Goal: Task Accomplishment & Management: Manage account settings

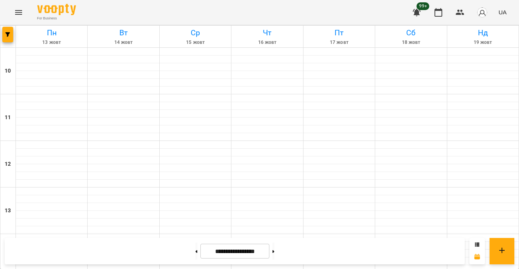
scroll to position [417, 0]
click at [2, 35] on span "button" at bounding box center [7, 34] width 11 height 5
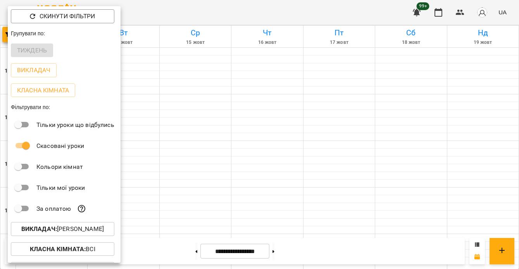
click at [96, 228] on p "Викладач : Юрій Шпак" at bounding box center [62, 228] width 83 height 9
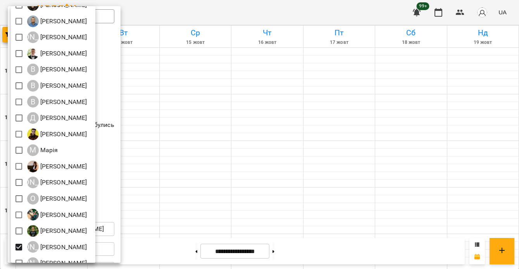
scroll to position [104, 0]
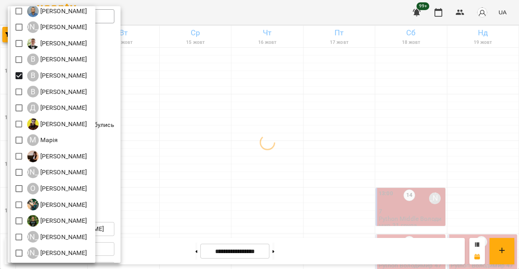
click at [210, 114] on div at bounding box center [259, 134] width 519 height 269
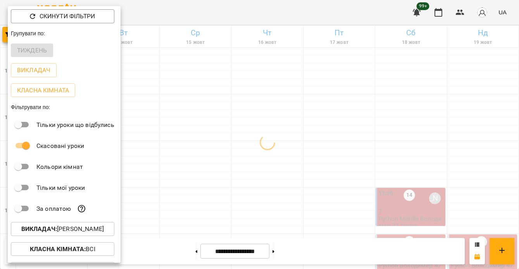
click at [211, 152] on div at bounding box center [259, 134] width 519 height 269
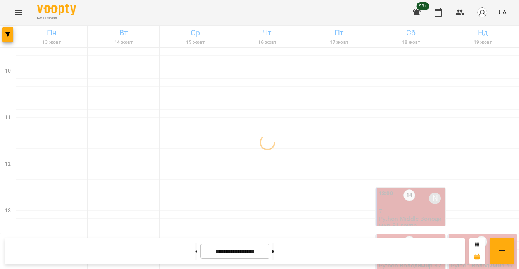
scroll to position [356, 0]
click at [195, 252] on button at bounding box center [196, 250] width 2 height 17
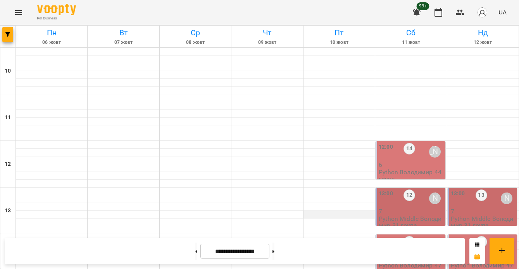
scroll to position [36, 0]
click at [396, 180] on div at bounding box center [410, 184] width 71 height 8
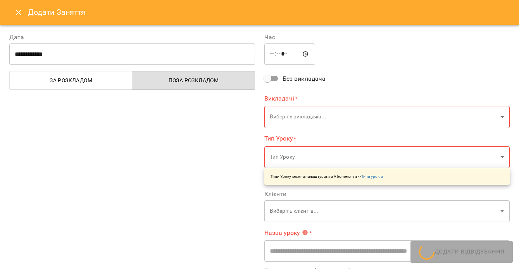
type input "**********"
click at [21, 17] on icon "Close" at bounding box center [18, 12] width 9 height 9
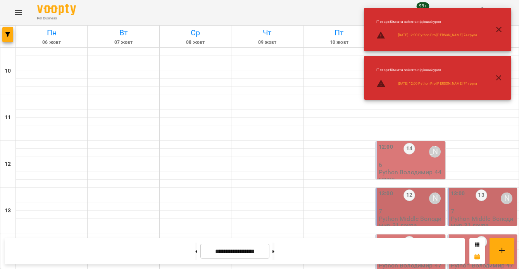
click at [423, 161] on p "6" at bounding box center [411, 164] width 65 height 7
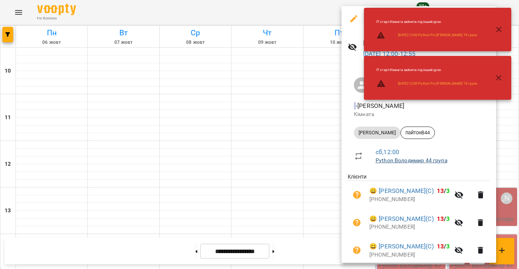
click at [421, 163] on link "Python Володимир 44 група" at bounding box center [412, 160] width 72 height 6
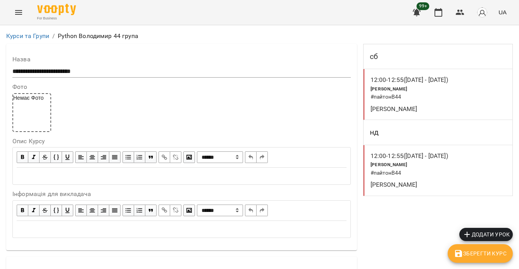
scroll to position [542, 0]
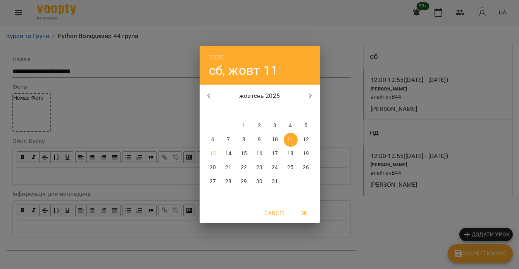
click at [303, 167] on p "26" at bounding box center [306, 168] width 6 height 8
type input "**********"
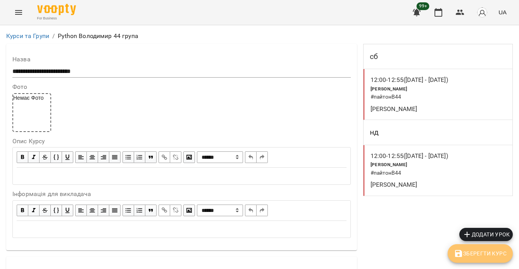
click at [467, 252] on span "Зберегти Курс" at bounding box center [480, 253] width 53 height 9
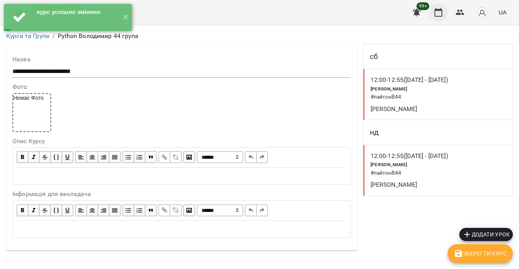
click at [439, 16] on icon "button" at bounding box center [439, 12] width 8 height 9
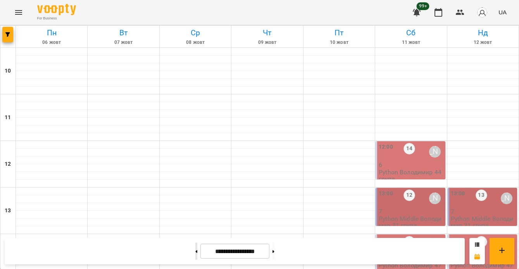
click at [195, 252] on button at bounding box center [196, 250] width 2 height 17
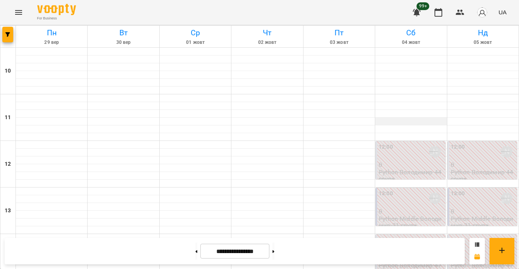
scroll to position [156, 0]
click at [275, 250] on icon at bounding box center [274, 251] width 2 height 3
type input "**********"
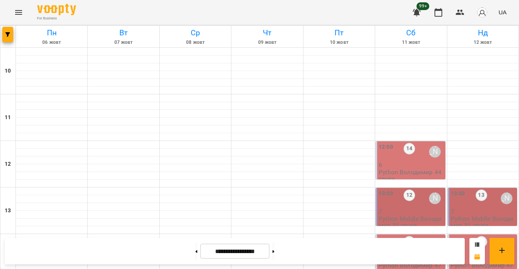
scroll to position [0, 0]
click at [416, 159] on div "12:00 14 Володимир Ярошинський" at bounding box center [411, 152] width 65 height 18
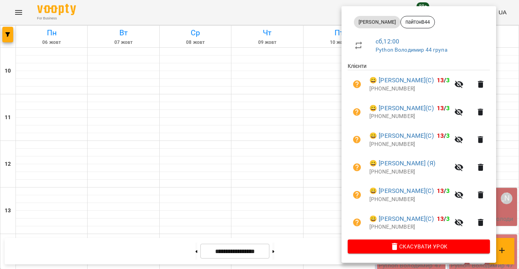
scroll to position [130, 0]
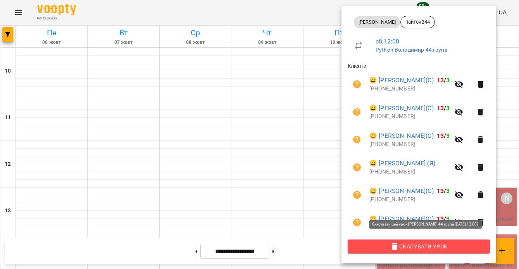
click at [428, 247] on span "Скасувати Урок" at bounding box center [419, 246] width 130 height 9
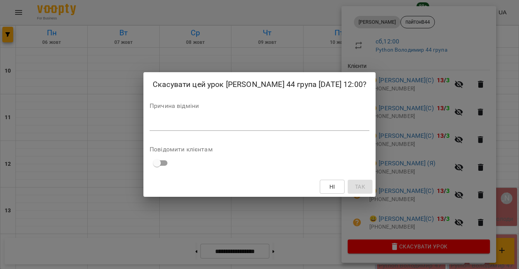
click at [326, 128] on textarea at bounding box center [260, 124] width 220 height 7
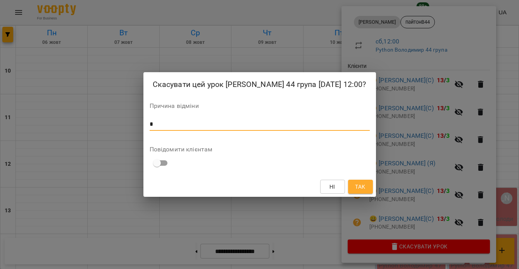
type textarea "*"
click at [367, 194] on button "Так" at bounding box center [360, 187] width 25 height 14
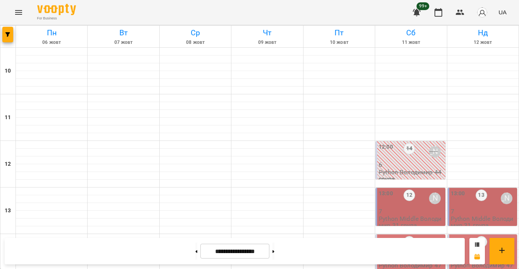
click at [411, 172] on p "Python Володимир 44 група" at bounding box center [411, 176] width 65 height 14
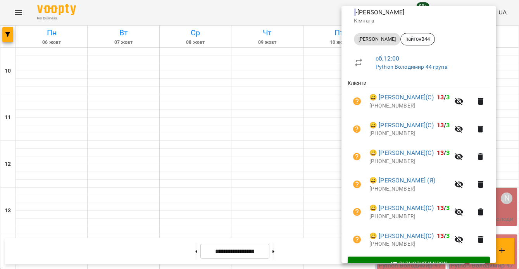
scroll to position [63, 0]
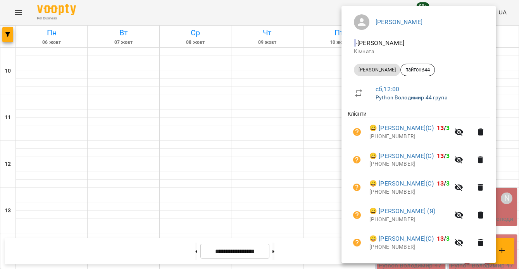
click at [430, 100] on link "Python Володимир 44 група" at bounding box center [412, 97] width 72 height 6
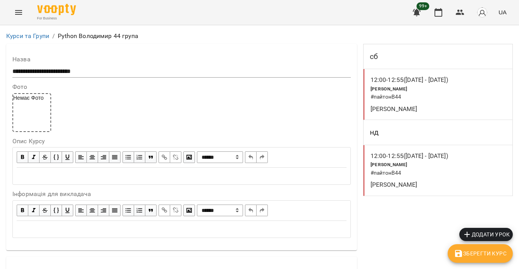
scroll to position [637, 0]
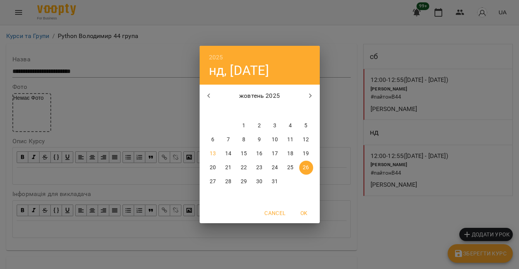
click at [294, 166] on span "25" at bounding box center [291, 168] width 14 height 8
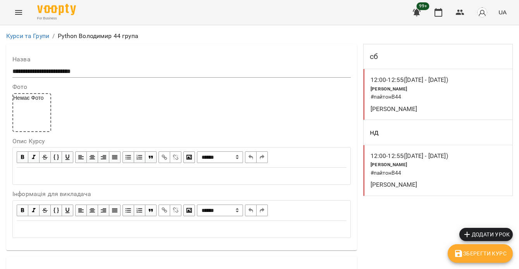
type input "**********"
click at [483, 256] on span "Зберегти Курс" at bounding box center [480, 253] width 53 height 9
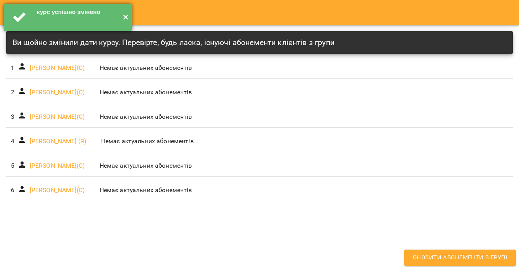
click at [129, 16] on button "✕" at bounding box center [125, 17] width 13 height 27
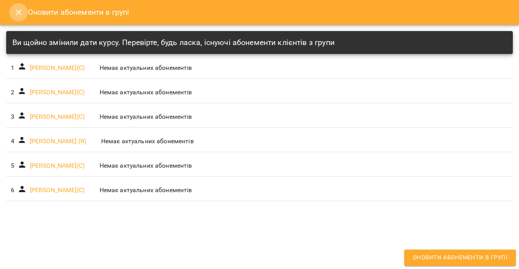
click at [22, 10] on icon "Close" at bounding box center [18, 12] width 9 height 9
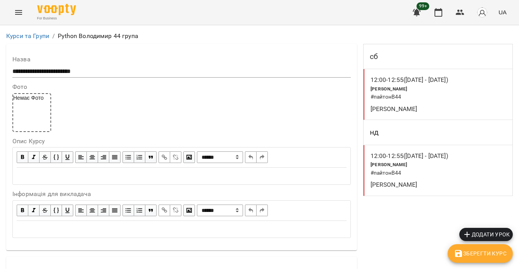
click at [450, 110] on p "Володимир Ярошинський" at bounding box center [414, 108] width 87 height 9
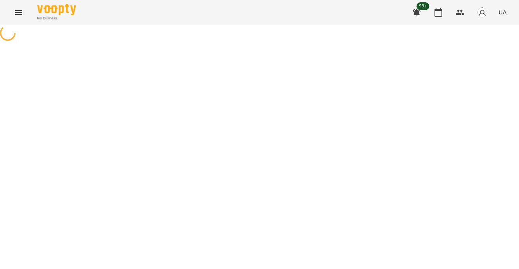
select select "*"
select select "**********"
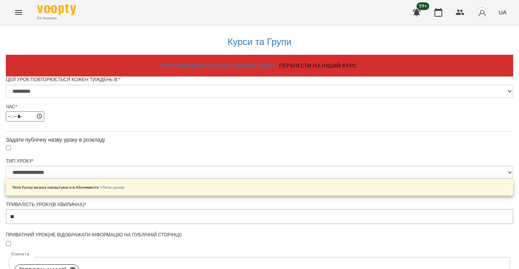
scroll to position [387, 0]
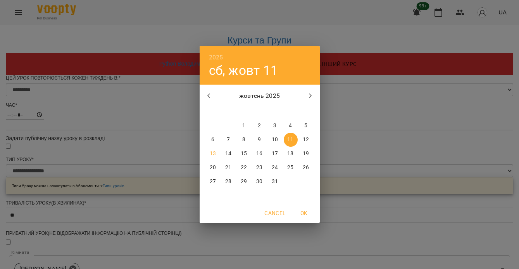
click at [290, 166] on p "25" at bounding box center [290, 168] width 6 height 8
type input "**********"
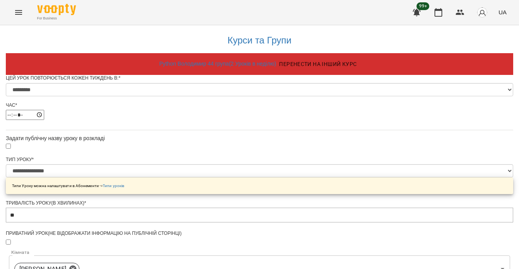
scroll to position [446, 0]
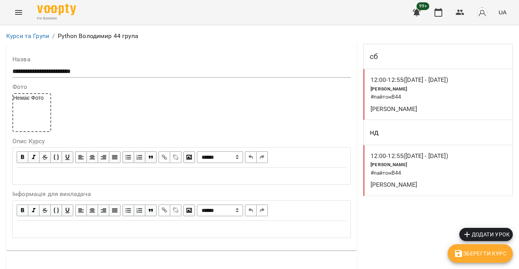
click at [455, 180] on div "Володимир Ярошинський" at bounding box center [414, 184] width 90 height 12
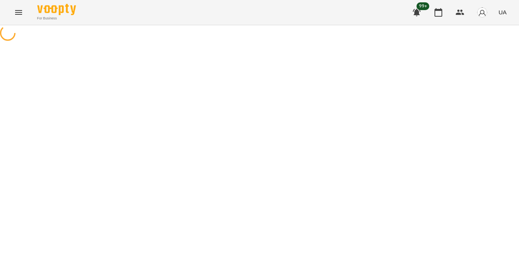
select select "*"
select select "**********"
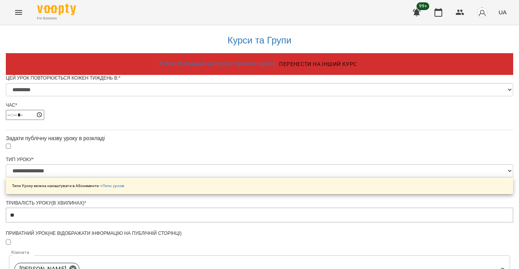
scroll to position [446, 0]
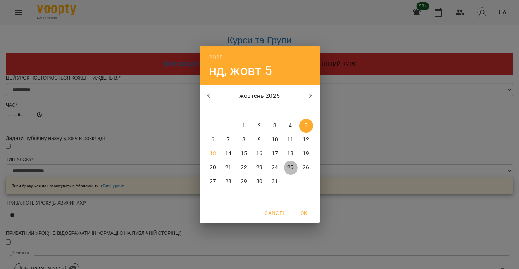
click at [291, 166] on p "25" at bounding box center [290, 168] width 6 height 8
type input "**********"
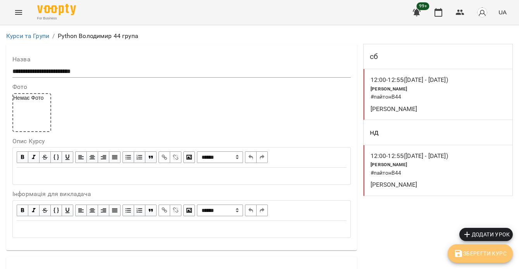
click at [479, 249] on span "Зберегти Курс" at bounding box center [480, 253] width 53 height 9
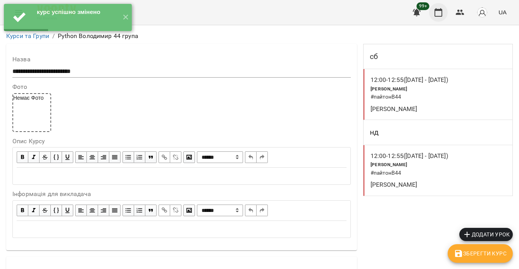
click at [437, 12] on icon "button" at bounding box center [438, 12] width 9 height 9
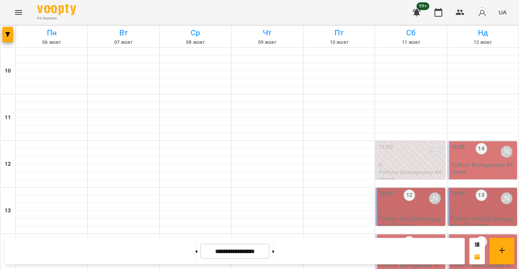
click at [482, 172] on p "Python Володимир 44 група" at bounding box center [483, 168] width 65 height 14
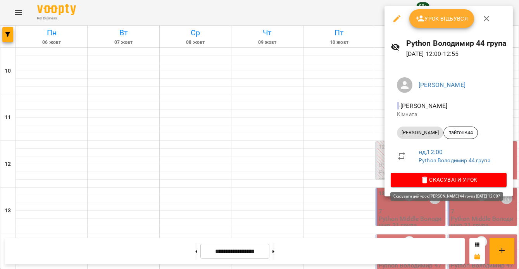
click at [478, 180] on span "Скасувати Урок" at bounding box center [449, 179] width 104 height 9
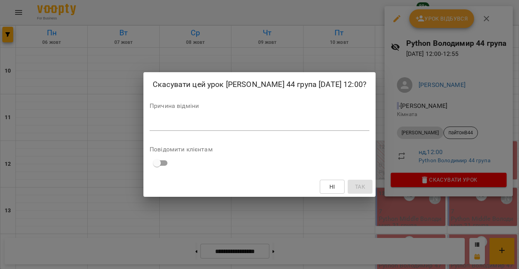
click at [290, 119] on div "Причина відміни *" at bounding box center [260, 118] width 220 height 31
click at [292, 128] on textarea at bounding box center [260, 124] width 220 height 7
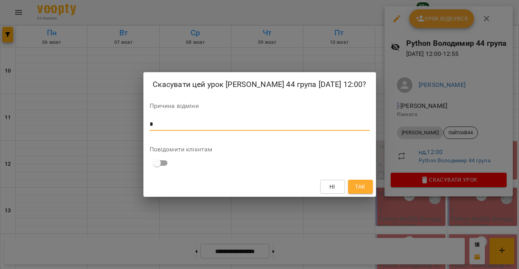
type textarea "*"
click at [360, 191] on span "Так" at bounding box center [360, 186] width 10 height 9
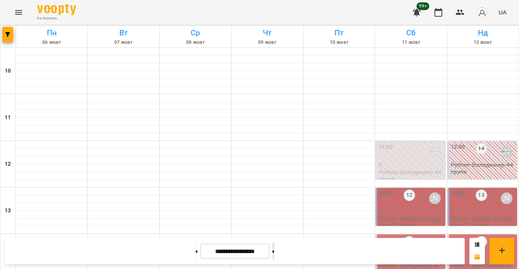
click at [275, 252] on button at bounding box center [274, 250] width 2 height 17
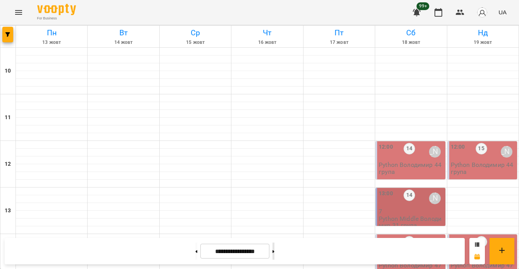
click at [275, 252] on button at bounding box center [274, 250] width 2 height 17
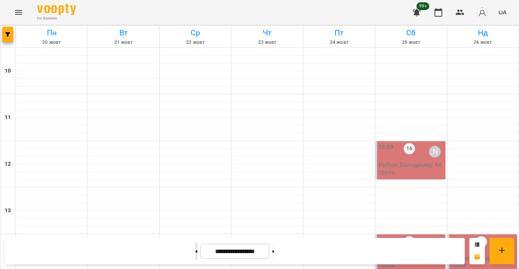
click at [195, 251] on button at bounding box center [196, 250] width 2 height 17
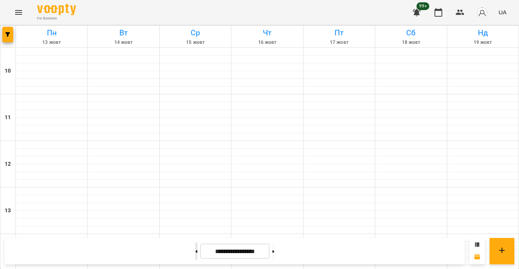
click at [195, 251] on button at bounding box center [196, 250] width 2 height 17
type input "**********"
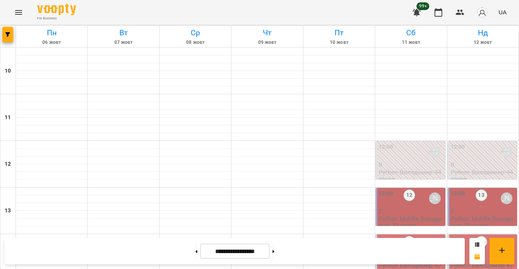
scroll to position [218, 0]
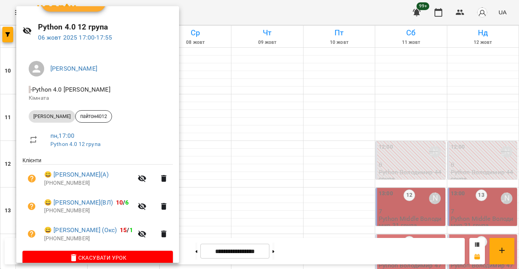
scroll to position [29, 0]
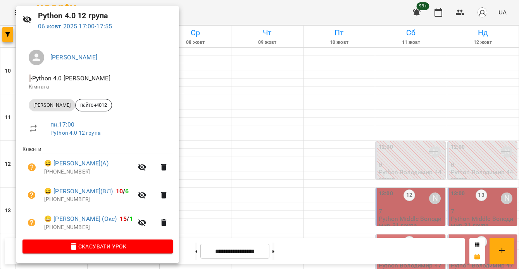
click at [112, 247] on span "Скасувати Урок" at bounding box center [98, 246] width 138 height 9
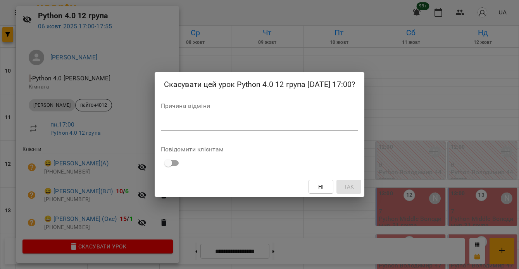
click at [413, 146] on div "Скасувати цей урок Python 4.0 12 група 06 жовт 2025 17:00? Причина відміни * По…" at bounding box center [259, 134] width 519 height 269
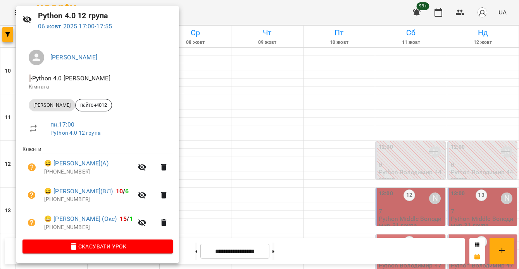
click at [369, 160] on div at bounding box center [259, 134] width 519 height 269
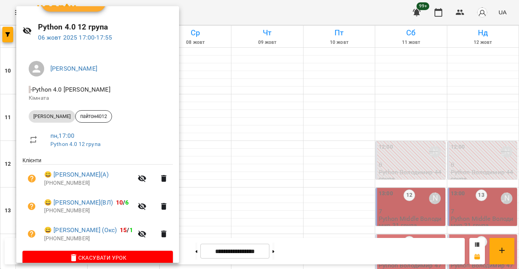
scroll to position [0, 0]
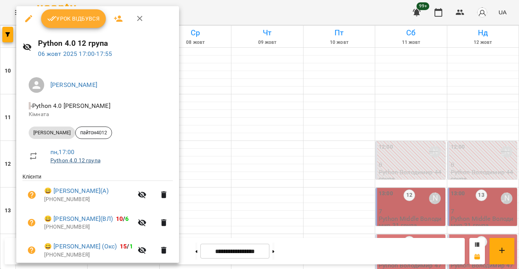
click at [90, 161] on link "Python 4.0 12 група" at bounding box center [75, 160] width 50 height 6
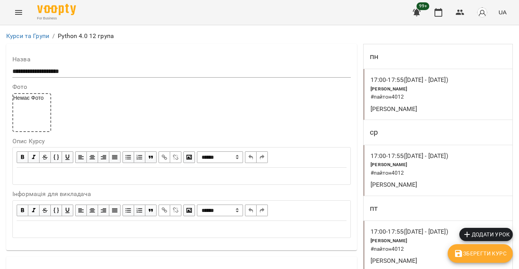
scroll to position [494, 0]
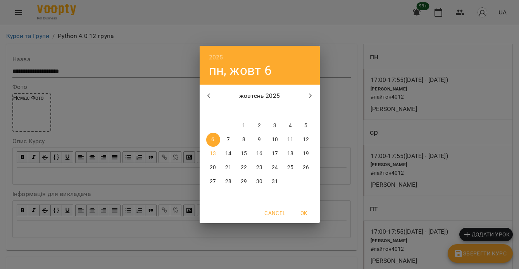
click at [209, 152] on span "13" at bounding box center [213, 154] width 14 height 8
type input "**********"
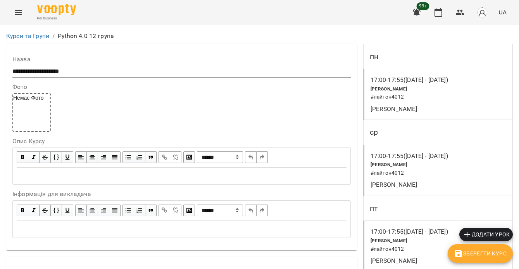
click at [488, 252] on span "Зберегти Курс" at bounding box center [480, 253] width 53 height 9
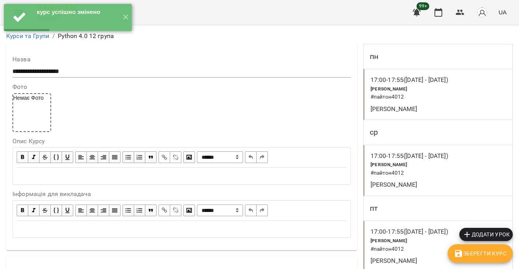
click at [431, 114] on div "Володимир Ярошинський" at bounding box center [414, 109] width 90 height 12
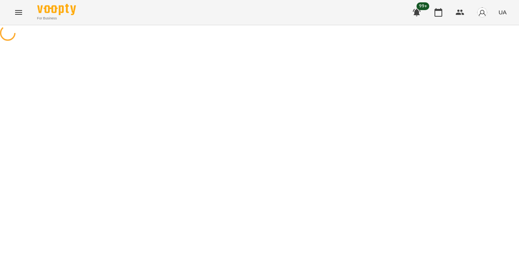
select select "*"
select select "**********"
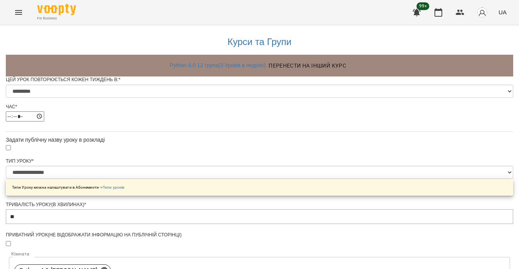
scroll to position [402, 0]
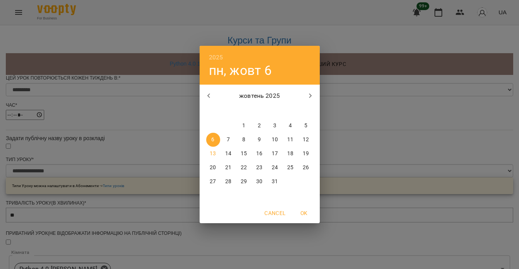
click at [214, 155] on p "13" at bounding box center [213, 154] width 6 height 8
type input "**********"
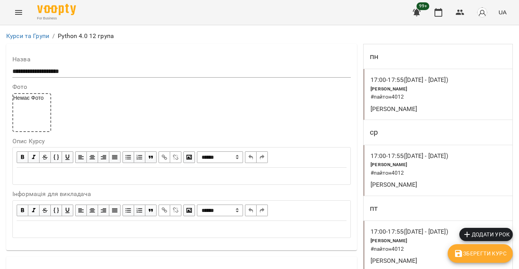
click at [436, 175] on h6 "# пайтон4012" at bounding box center [414, 173] width 87 height 9
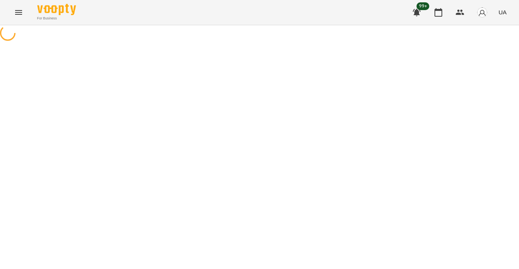
select select "*"
select select "**********"
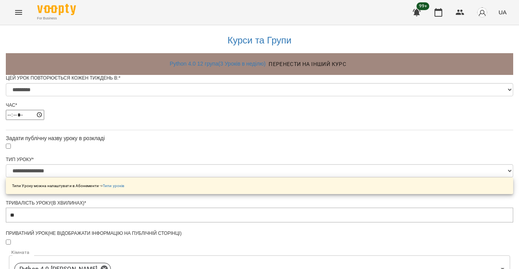
scroll to position [379, 0]
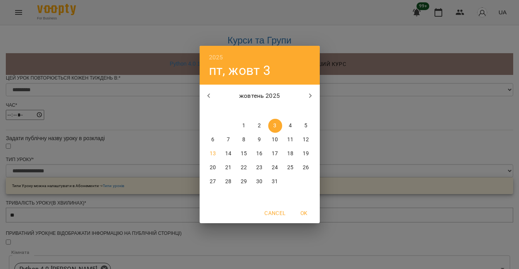
click at [217, 151] on span "13" at bounding box center [213, 154] width 14 height 8
type input "**********"
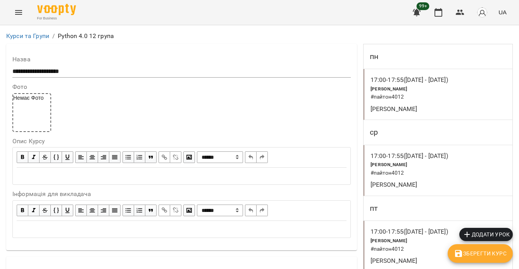
scroll to position [130, 0]
click at [422, 235] on div "Python Володимир # пайтон4012" at bounding box center [414, 245] width 90 height 20
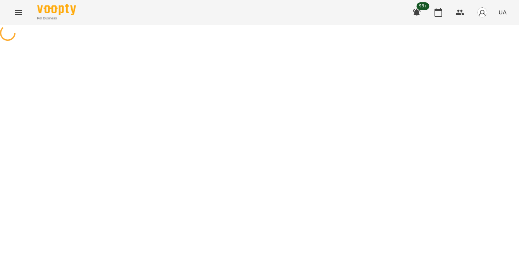
select select "*"
select select "**********"
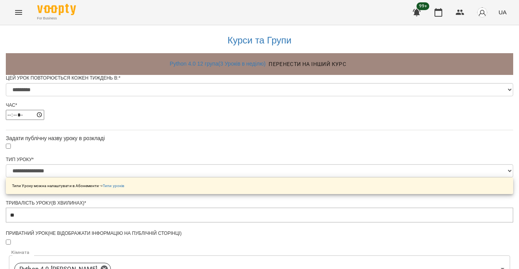
scroll to position [344, 0]
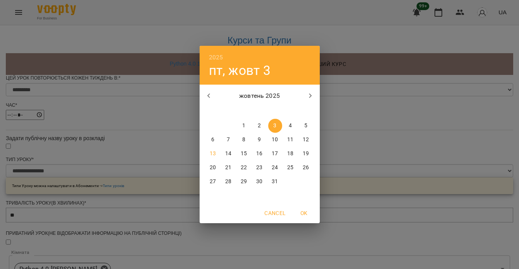
click at [213, 151] on p "13" at bounding box center [213, 154] width 6 height 8
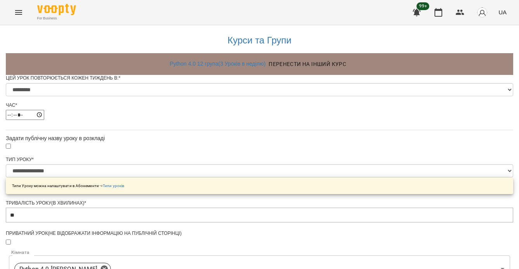
type input "**********"
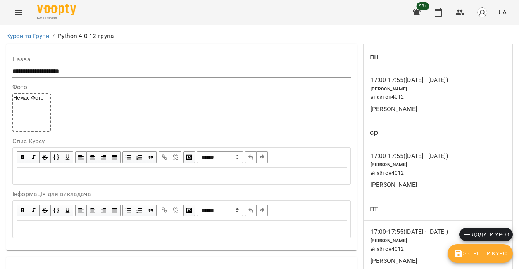
click at [468, 257] on span "Зберегти Курс" at bounding box center [480, 253] width 53 height 9
click at [438, 16] on icon "button" at bounding box center [438, 12] width 9 height 9
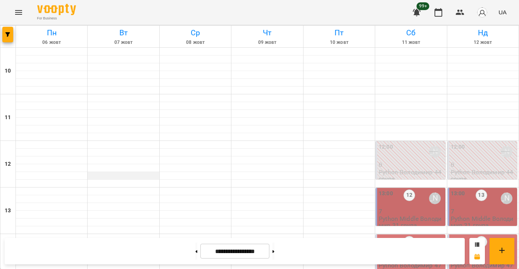
scroll to position [217, 0]
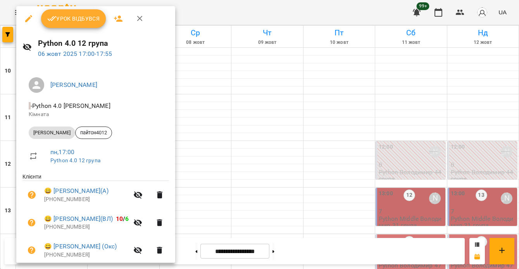
scroll to position [29, 0]
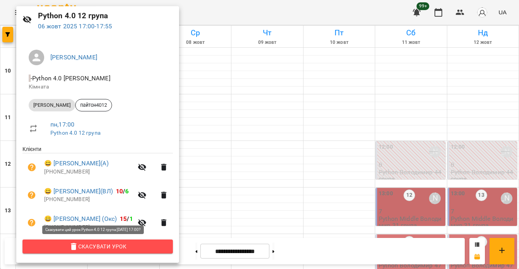
click at [128, 246] on span "Скасувати Урок" at bounding box center [98, 246] width 138 height 9
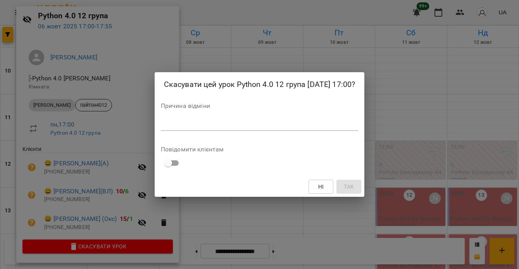
click at [185, 128] on textarea at bounding box center [260, 124] width 198 height 7
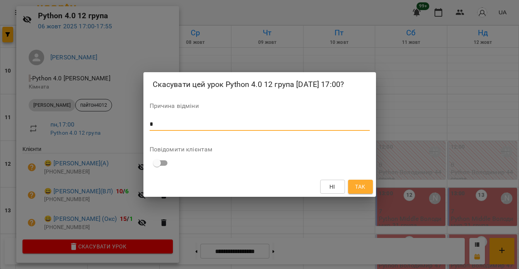
type textarea "*"
click at [361, 191] on span "Так" at bounding box center [360, 186] width 10 height 9
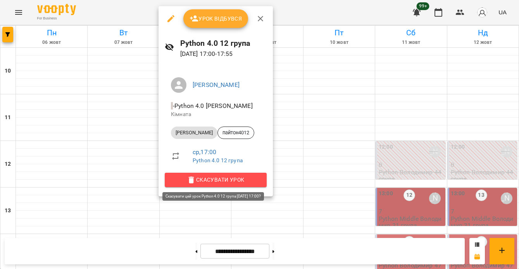
click at [246, 176] on span "Скасувати Урок" at bounding box center [216, 179] width 90 height 9
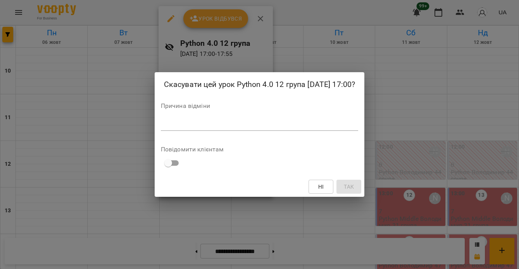
click at [214, 128] on textarea at bounding box center [260, 124] width 198 height 7
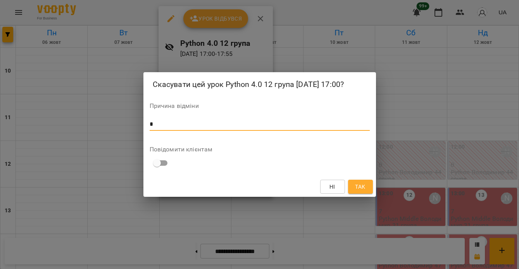
type textarea "*"
click at [363, 197] on div "Ні Так" at bounding box center [260, 186] width 233 height 20
click at [361, 191] on span "Так" at bounding box center [360, 186] width 10 height 9
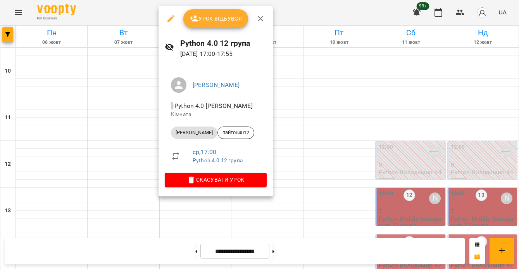
click at [331, 152] on div at bounding box center [259, 134] width 519 height 269
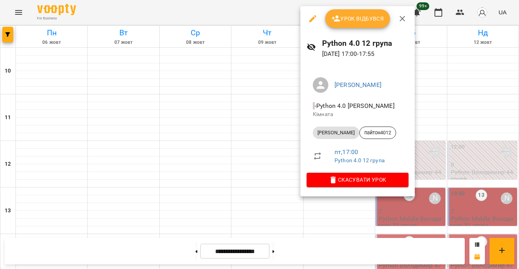
click at [343, 178] on span "Скасувати Урок" at bounding box center [358, 179] width 90 height 9
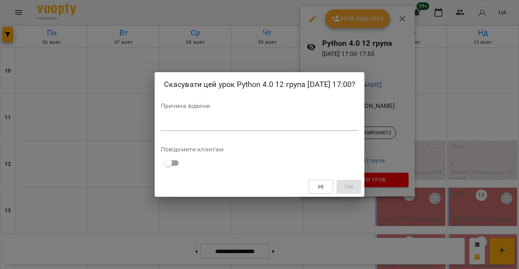
click at [183, 128] on textarea at bounding box center [260, 124] width 198 height 7
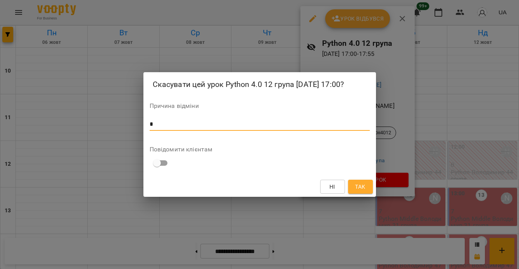
type textarea "*"
click at [356, 191] on span "Так" at bounding box center [360, 186] width 10 height 9
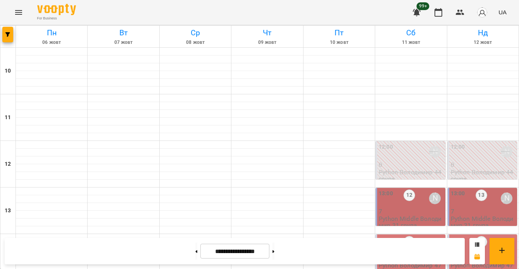
scroll to position [283, 0]
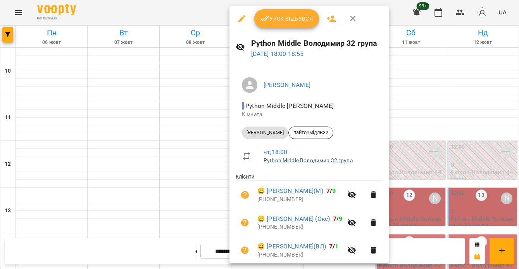
click at [310, 157] on link "Python Middle Володимир 32 група" at bounding box center [308, 160] width 89 height 6
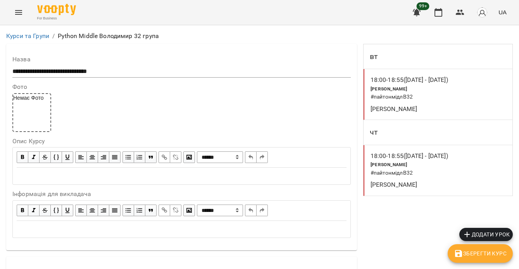
scroll to position [528, 0]
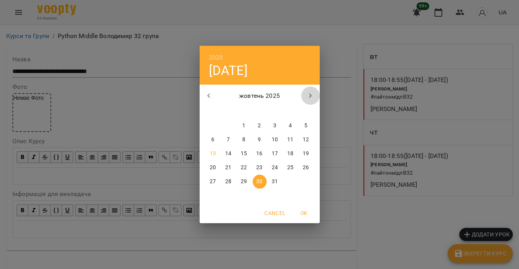
click at [318, 92] on button "button" at bounding box center [310, 95] width 19 height 19
click at [263, 135] on button "6" at bounding box center [260, 140] width 14 height 14
type input "**********"
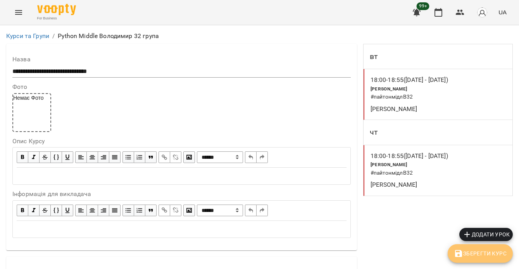
click at [467, 256] on span "Зберегти Курс" at bounding box center [480, 253] width 53 height 9
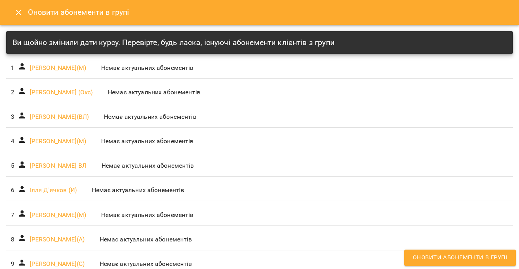
click at [23, 12] on icon "Close" at bounding box center [18, 12] width 9 height 9
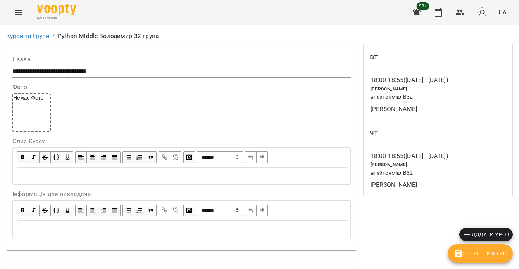
click at [427, 101] on h6 "# пайтонмідлВ32" at bounding box center [417, 97] width 92 height 9
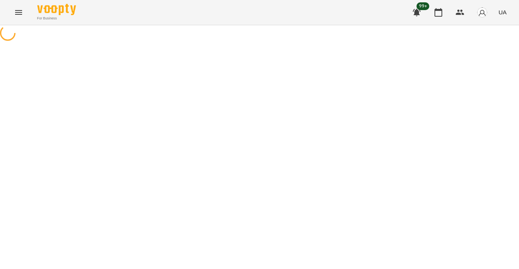
select select "*"
select select "**********"
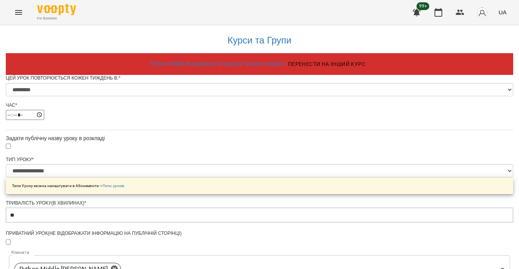
scroll to position [434, 0]
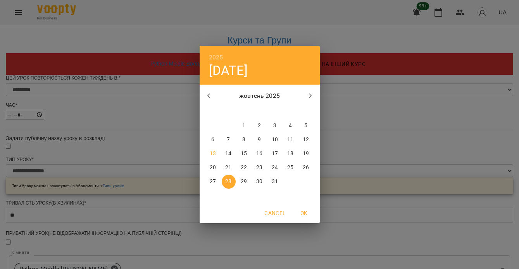
click at [313, 97] on icon "button" at bounding box center [310, 95] width 9 height 9
click at [257, 139] on span "6" at bounding box center [260, 140] width 14 height 8
type input "**********"
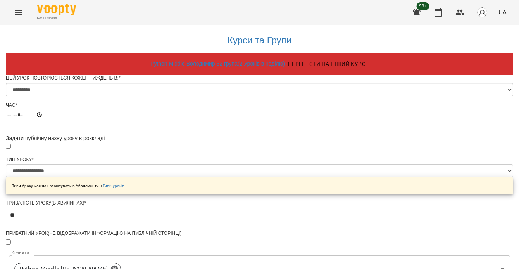
scroll to position [490, 0]
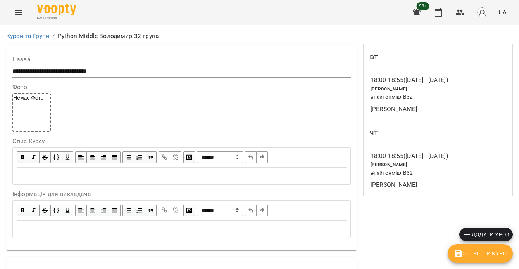
click at [435, 168] on div "Python Володимир # пайтонмідлВ32" at bounding box center [416, 169] width 95 height 20
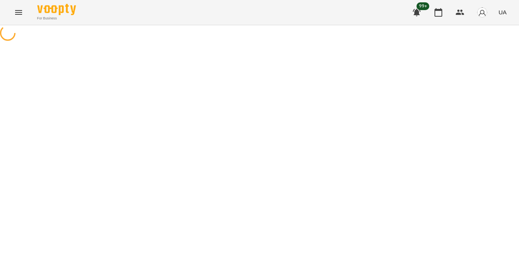
select select "*"
select select "**********"
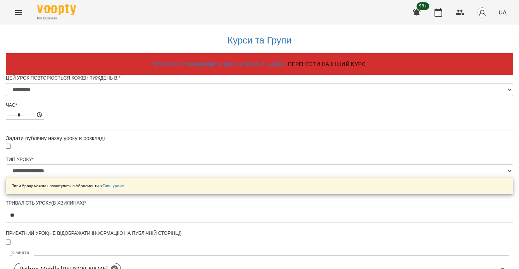
scroll to position [490, 0]
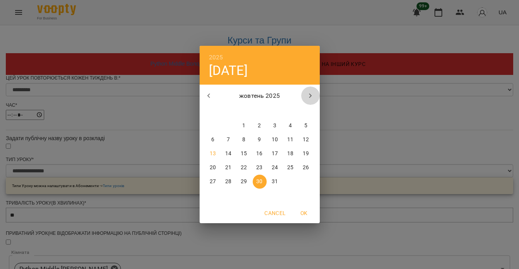
click at [308, 93] on icon "button" at bounding box center [310, 95] width 9 height 9
click at [258, 140] on p "6" at bounding box center [259, 140] width 3 height 8
type input "**********"
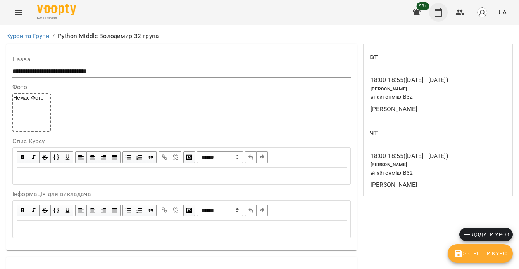
click at [442, 19] on button "button" at bounding box center [438, 12] width 19 height 19
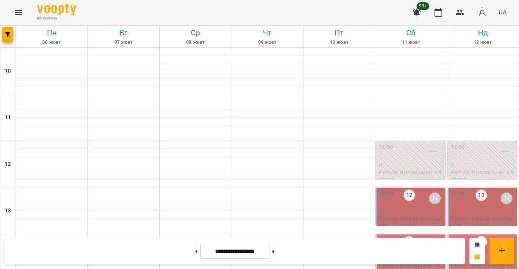
scroll to position [278, 0]
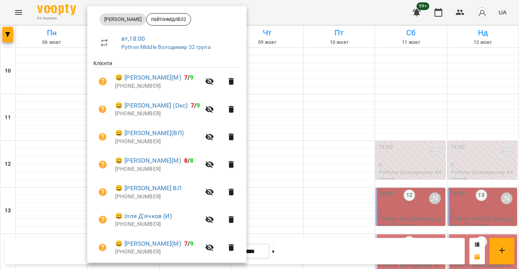
scroll to position [194, 0]
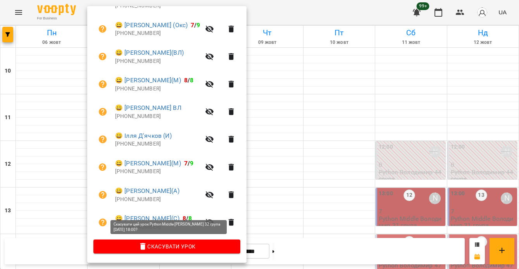
click at [191, 247] on span "Скасувати Урок" at bounding box center [167, 246] width 135 height 9
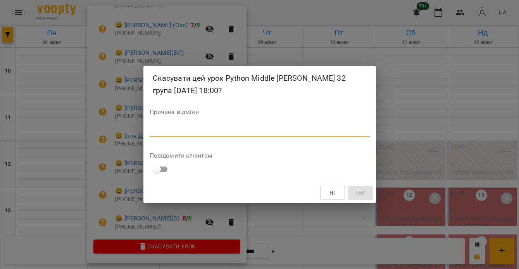
click at [188, 130] on textarea at bounding box center [260, 130] width 220 height 7
type textarea "*"
click at [363, 192] on span "Так" at bounding box center [360, 192] width 10 height 9
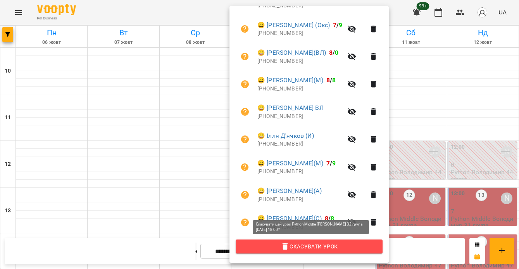
click at [304, 242] on span "Скасувати Урок" at bounding box center [309, 246] width 135 height 9
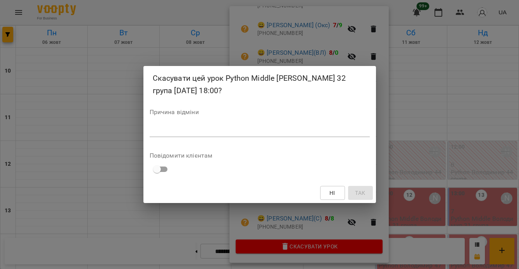
click at [259, 134] on div "*" at bounding box center [260, 130] width 220 height 12
type textarea "*"
click at [364, 189] on span "Так" at bounding box center [360, 192] width 10 height 9
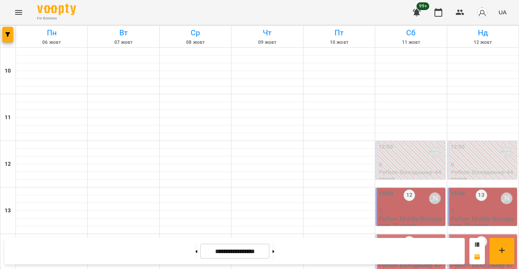
scroll to position [325, 0]
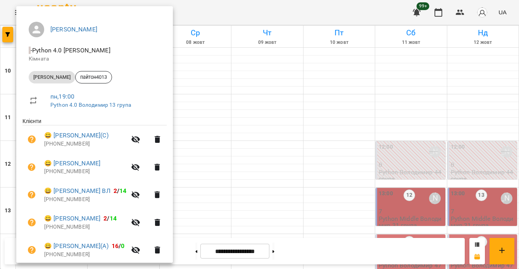
scroll to position [84, 0]
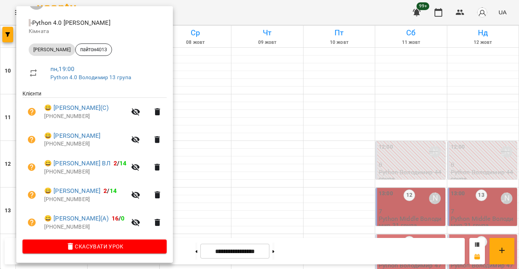
click at [122, 244] on span "Скасувати Урок" at bounding box center [95, 246] width 132 height 9
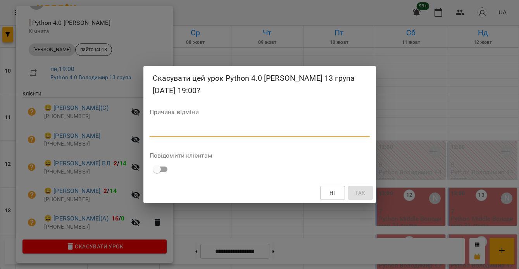
click at [173, 132] on textarea at bounding box center [260, 130] width 220 height 7
type textarea "*"
click at [359, 192] on span "Так" at bounding box center [360, 192] width 10 height 9
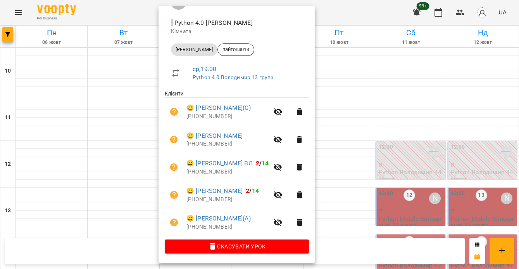
click at [245, 242] on span "Скасувати Урок" at bounding box center [237, 246] width 132 height 9
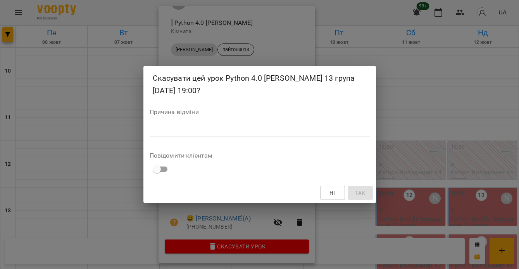
click at [230, 133] on textarea at bounding box center [260, 130] width 220 height 7
type textarea "*"
click at [353, 192] on button "Так" at bounding box center [360, 193] width 25 height 14
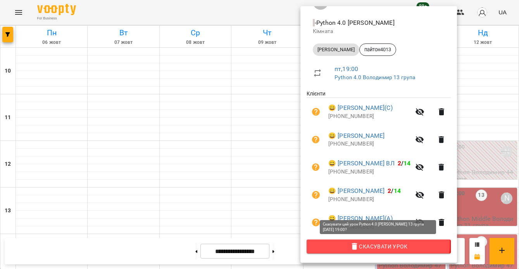
click at [360, 244] on span "Скасувати Урок" at bounding box center [379, 246] width 132 height 9
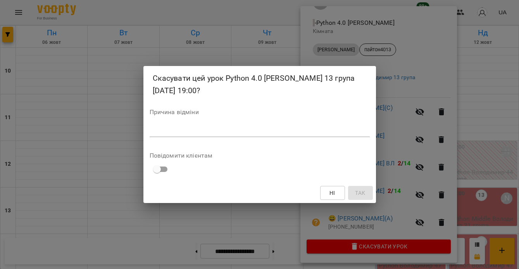
click at [306, 135] on div "*" at bounding box center [260, 130] width 220 height 12
type textarea "*"
click at [364, 193] on span "Так" at bounding box center [360, 192] width 10 height 9
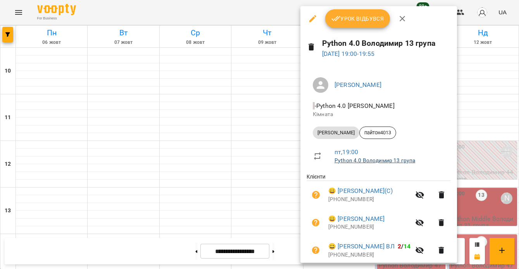
click at [390, 161] on link "Python 4.0 Володимир 13 група" at bounding box center [375, 160] width 81 height 6
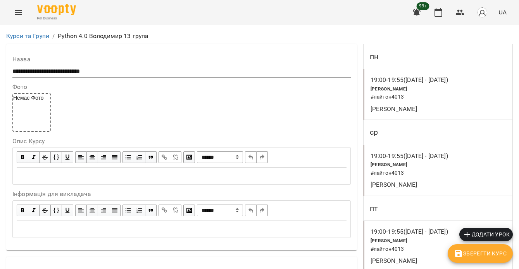
scroll to position [558, 0]
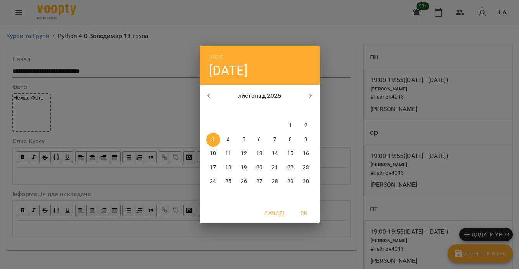
click at [217, 157] on span "10" at bounding box center [213, 154] width 14 height 8
type input "**********"
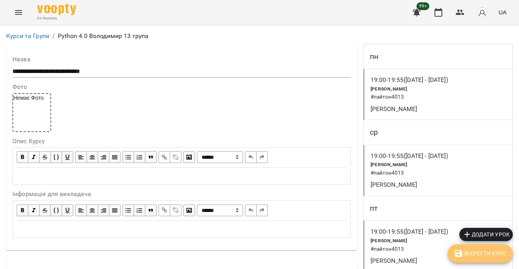
click at [471, 258] on button "Зберегти Курс" at bounding box center [480, 253] width 65 height 19
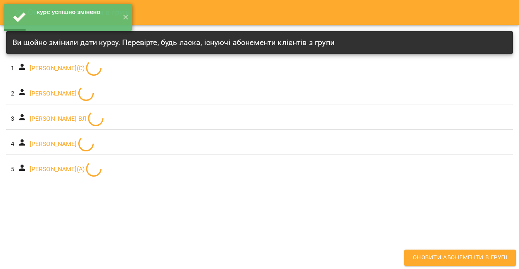
scroll to position [254, 0]
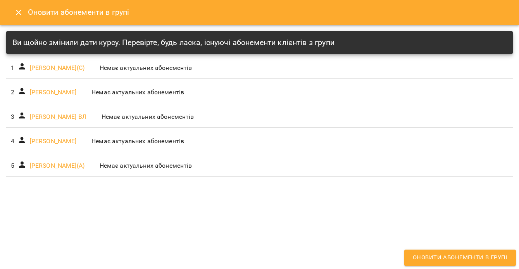
click at [24, 11] on button "Close" at bounding box center [18, 12] width 19 height 19
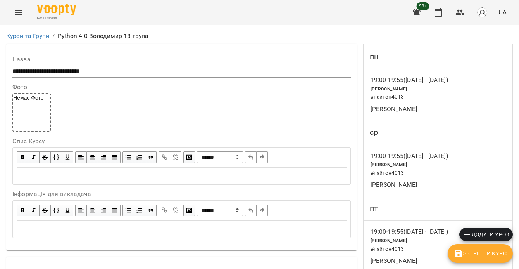
scroll to position [16, 0]
click at [436, 83] on div "Python Володимир # пайтон4013" at bounding box center [414, 93] width 90 height 20
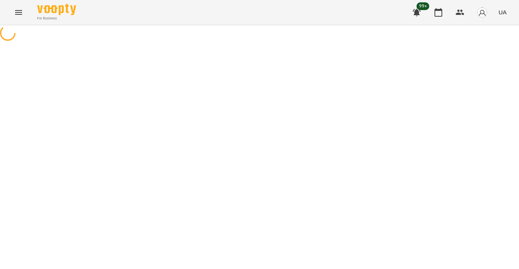
select select "*"
select select "**********"
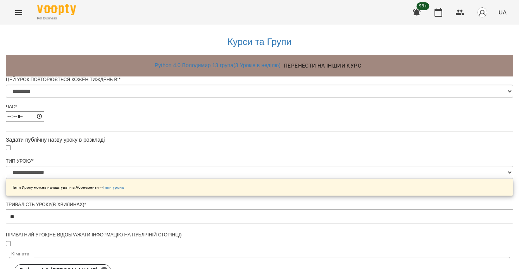
scroll to position [371, 0]
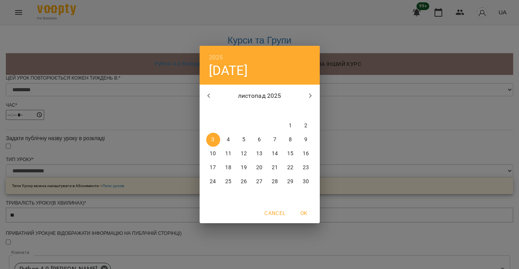
click at [213, 154] on p "10" at bounding box center [213, 154] width 6 height 8
type input "**********"
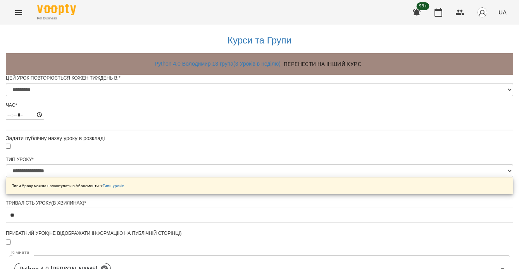
scroll to position [431, 0]
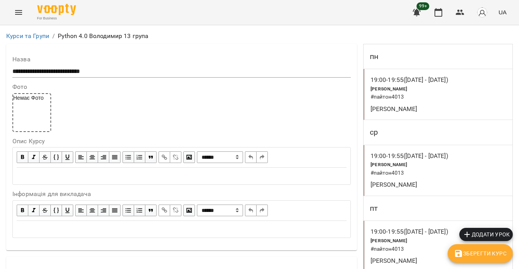
click at [444, 168] on div "Python Володимир # пайтон4013" at bounding box center [414, 169] width 90 height 20
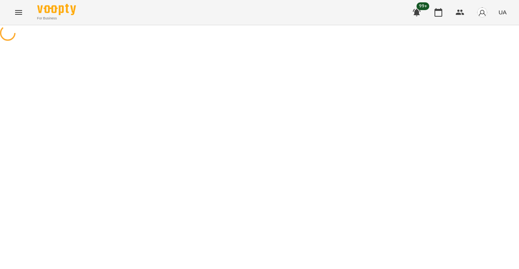
select select "*"
select select "**********"
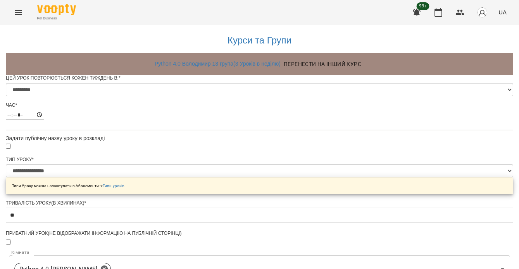
scroll to position [431, 0]
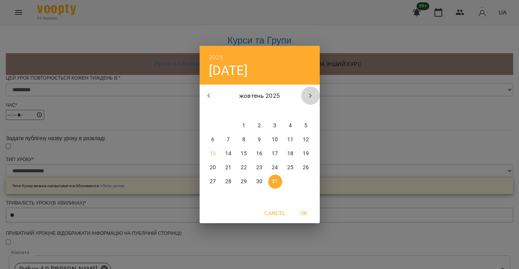
click at [310, 93] on icon "button" at bounding box center [310, 95] width 9 height 9
click at [216, 149] on button "10" at bounding box center [213, 154] width 14 height 14
type input "**********"
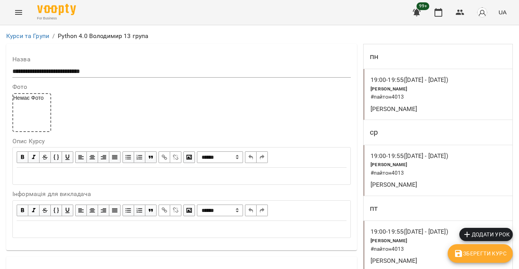
scroll to position [65, 0]
click at [431, 245] on h6 "# пайтон4013" at bounding box center [414, 249] width 87 height 9
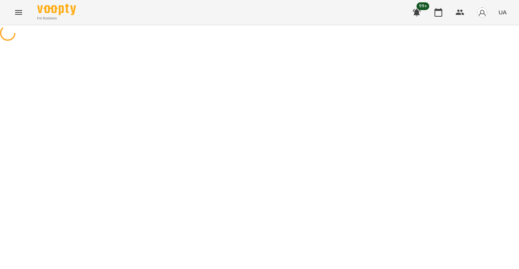
select select "*"
select select "**********"
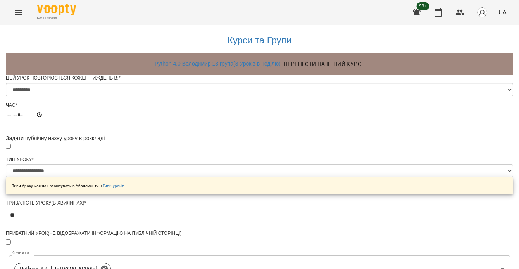
scroll to position [431, 0]
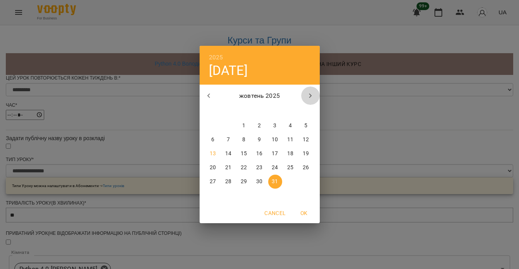
click at [312, 95] on icon "button" at bounding box center [310, 95] width 9 height 9
click at [215, 154] on p "10" at bounding box center [213, 154] width 6 height 8
type input "**********"
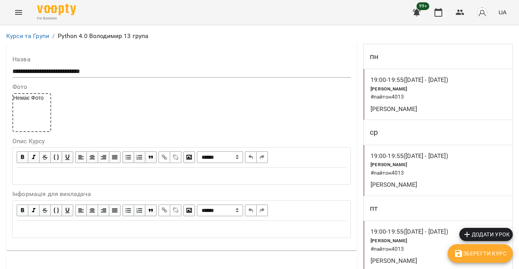
click at [431, 164] on div "Python Володимир # пайтон4013" at bounding box center [414, 169] width 90 height 20
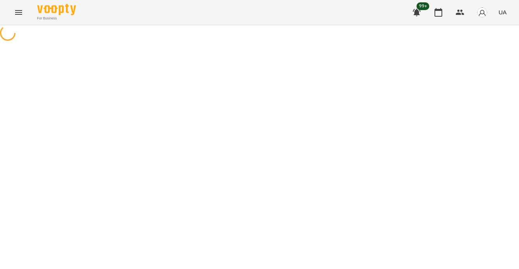
select select "*"
select select "**********"
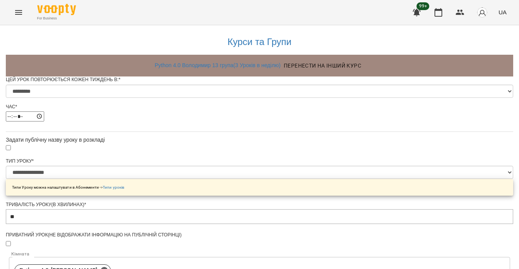
scroll to position [359, 0]
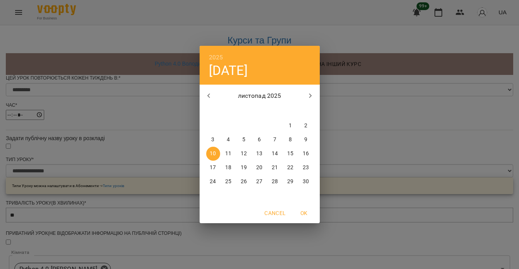
click at [195, 227] on div "2025 пн, лист 10 листопад 2025 пн вт ср чт пт сб нд 27 28 29 30 31 1 2 3 4 5 6 …" at bounding box center [259, 134] width 519 height 269
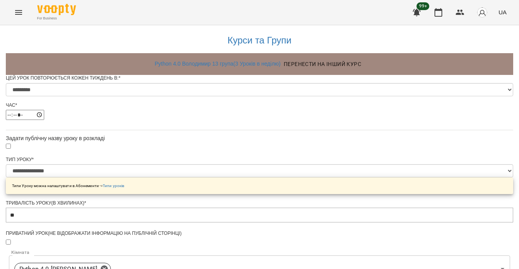
scroll to position [431, 0]
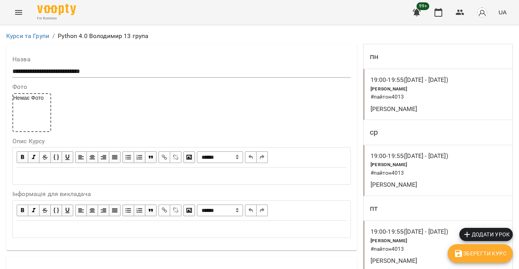
scroll to position [379, 0]
click at [470, 254] on span "Зберегти Курс" at bounding box center [480, 253] width 53 height 9
click at [444, 11] on button "button" at bounding box center [438, 12] width 19 height 19
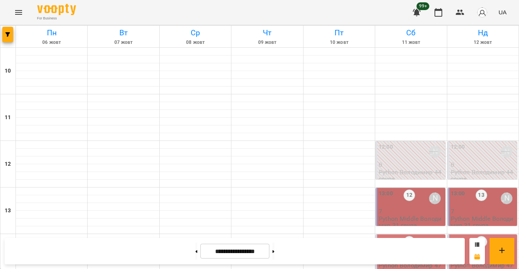
scroll to position [382, 0]
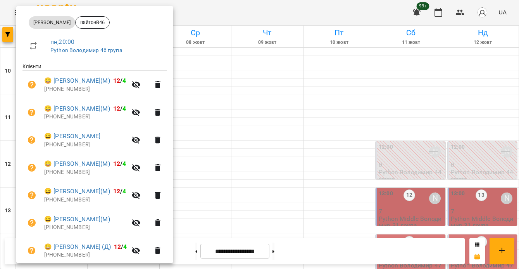
scroll to position [139, 0]
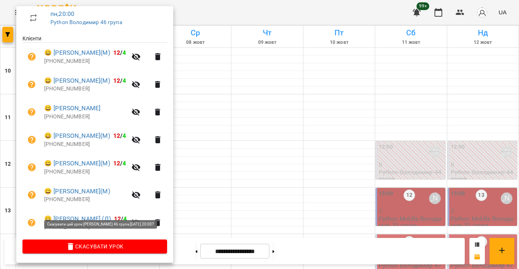
click at [122, 246] on span "Скасувати Урок" at bounding box center [95, 246] width 132 height 9
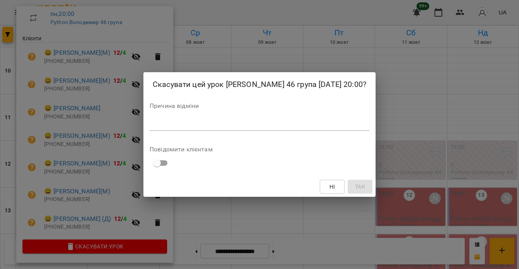
click at [180, 125] on div "*" at bounding box center [260, 124] width 220 height 12
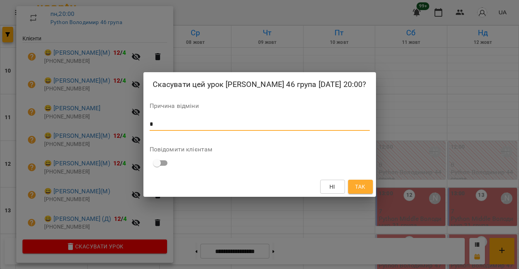
type textarea "*"
click at [354, 188] on button "Так" at bounding box center [360, 187] width 25 height 14
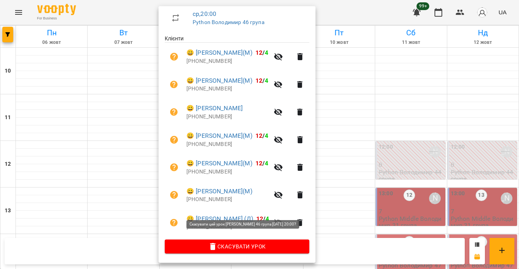
click at [243, 242] on span "Скасувати Урок" at bounding box center [237, 246] width 132 height 9
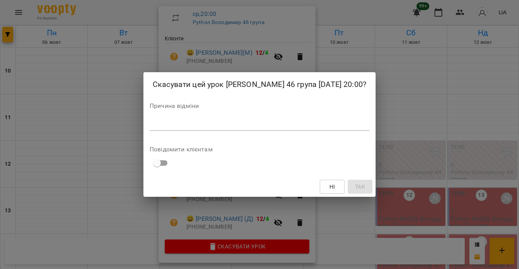
click at [239, 142] on div "Скасувати цей урок Python Володимир 46 група 08 жовт 2025 20:00? Причина відмін…" at bounding box center [260, 134] width 232 height 124
click at [241, 128] on textarea at bounding box center [260, 124] width 220 height 7
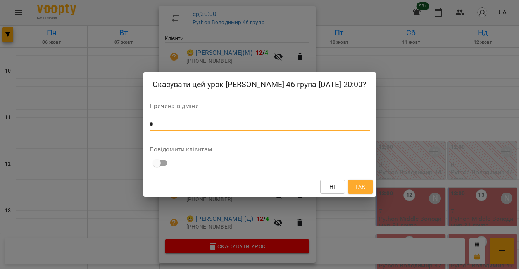
type textarea "*"
click at [365, 191] on span "Так" at bounding box center [360, 186] width 10 height 9
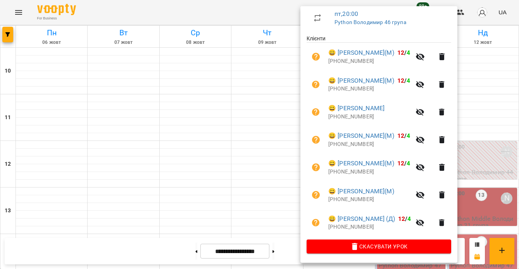
click at [358, 249] on icon "button" at bounding box center [354, 246] width 5 height 7
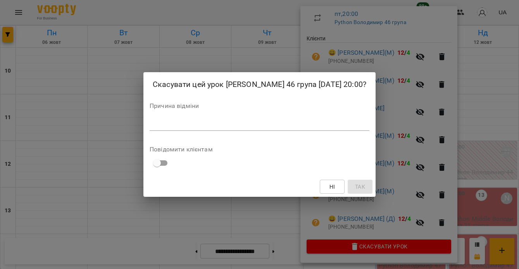
click at [303, 128] on textarea at bounding box center [260, 124] width 220 height 7
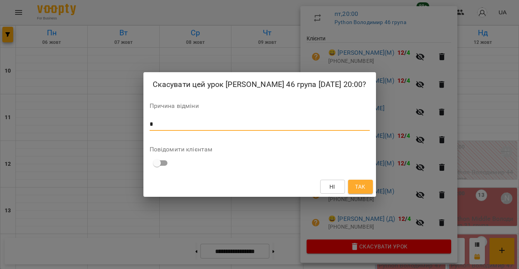
type textarea "*"
click at [367, 189] on button "Так" at bounding box center [360, 187] width 25 height 14
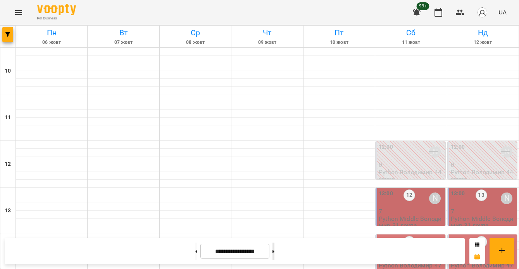
click at [275, 252] on icon at bounding box center [274, 251] width 2 height 3
type input "**********"
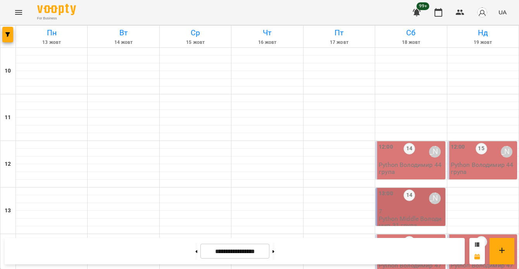
scroll to position [357, 0]
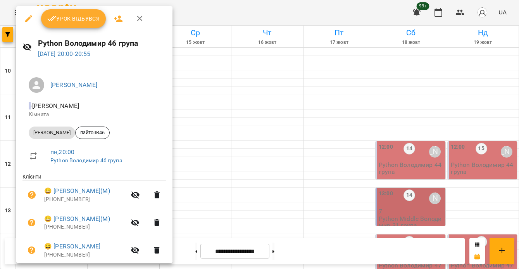
click at [97, 159] on link "Python Володимир 46 група" at bounding box center [86, 160] width 72 height 6
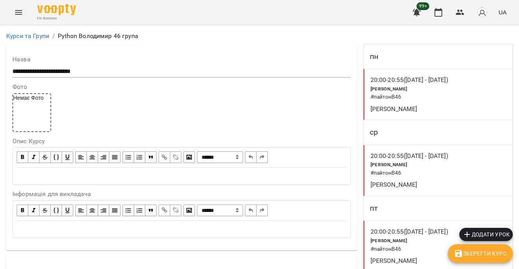
scroll to position [553, 0]
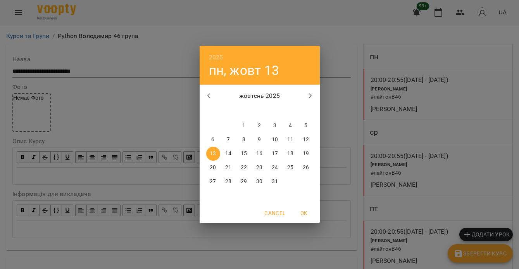
drag, startPoint x: 212, startPoint y: 169, endPoint x: 223, endPoint y: 175, distance: 12.3
click at [212, 169] on p "20" at bounding box center [213, 168] width 6 height 8
type input "**********"
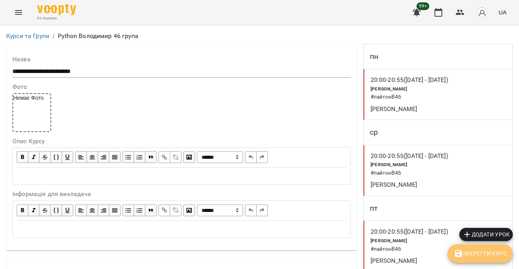
click at [474, 252] on span "Зберегти Курс" at bounding box center [480, 253] width 53 height 9
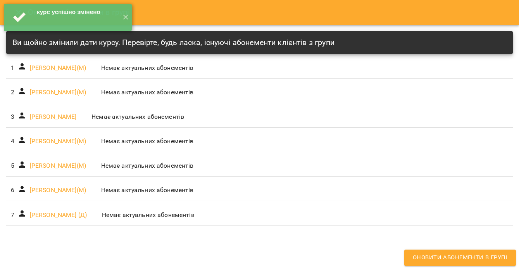
click at [132, 17] on div "курс успішно змінено ✕" at bounding box center [68, 17] width 136 height 35
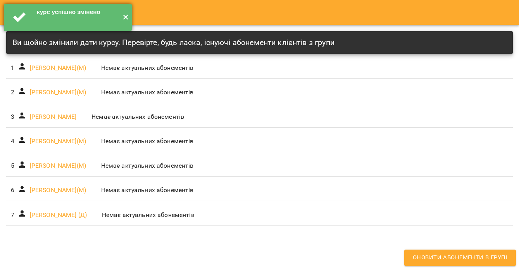
click at [126, 17] on button "✕" at bounding box center [125, 17] width 13 height 27
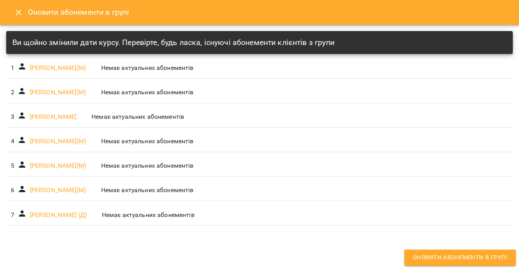
click at [16, 12] on icon "Close" at bounding box center [18, 12] width 9 height 9
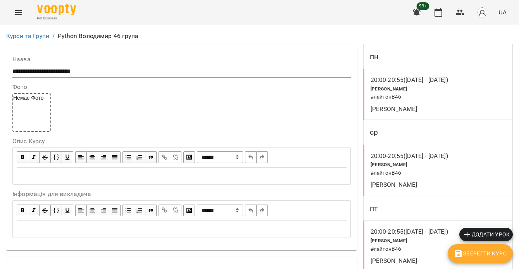
scroll to position [40, 0]
click at [434, 104] on p "Володимир Ярошинський" at bounding box center [414, 108] width 87 height 9
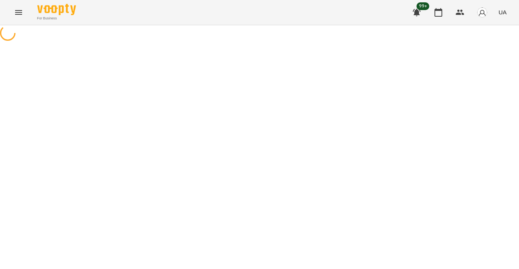
select select "*"
select select "**********"
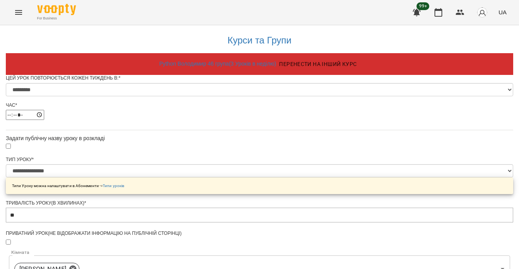
scroll to position [399, 0]
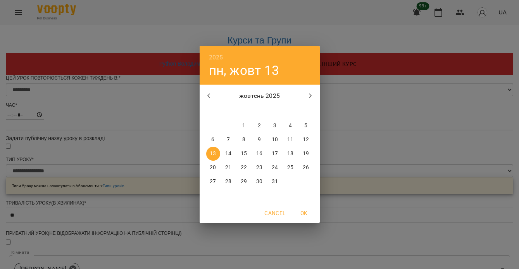
click at [212, 169] on p "20" at bounding box center [213, 168] width 6 height 8
type input "**********"
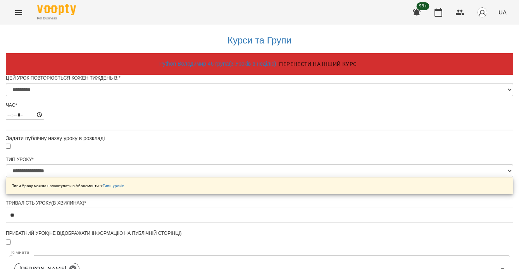
scroll to position [461, 0]
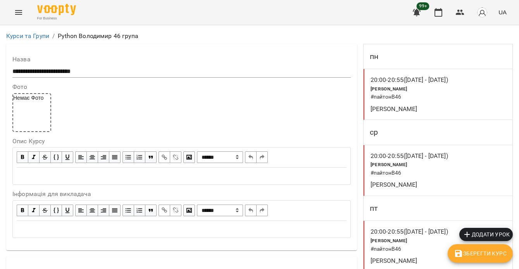
click at [401, 181] on p "Володимир Ярошинський" at bounding box center [414, 184] width 87 height 9
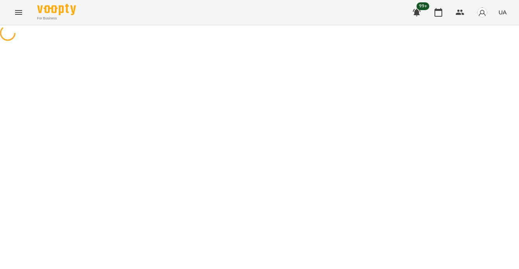
select select "*"
select select "**********"
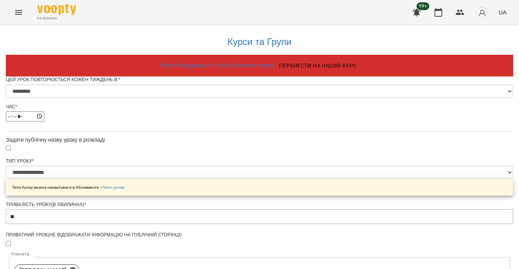
scroll to position [461, 0]
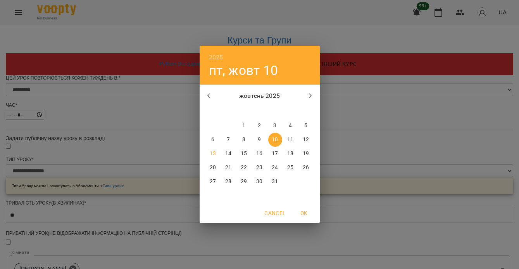
click at [211, 171] on p "20" at bounding box center [213, 168] width 6 height 8
type input "**********"
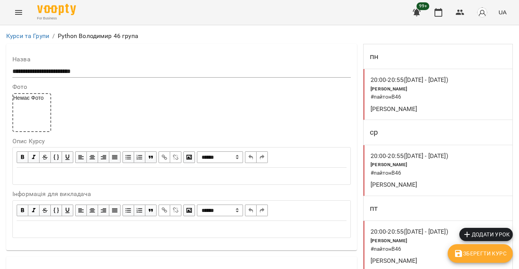
scroll to position [119, 0]
click at [439, 245] on h6 "# пайтонВ46" at bounding box center [414, 249] width 87 height 9
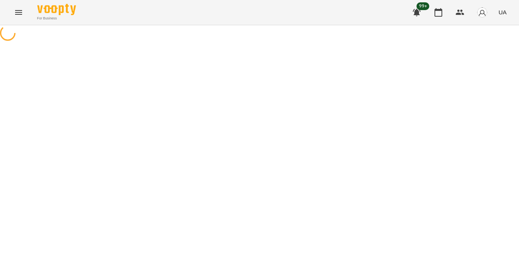
select select "*"
select select "**********"
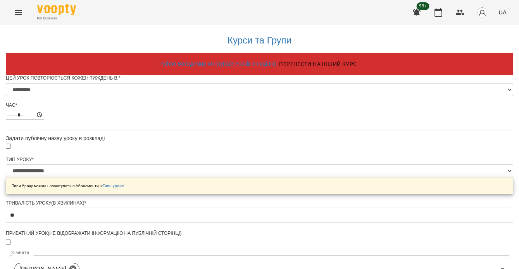
scroll to position [461, 0]
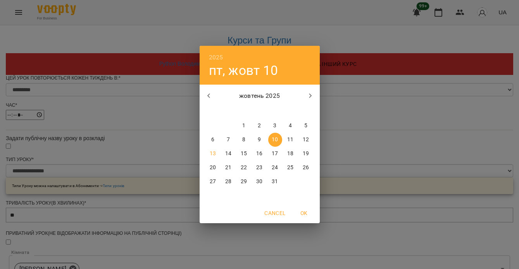
click at [214, 166] on p "20" at bounding box center [213, 168] width 6 height 8
type input "**********"
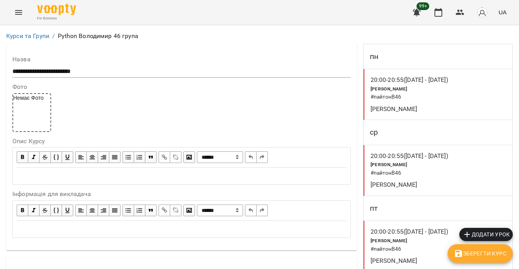
click at [487, 252] on span "Зберегти Курс" at bounding box center [480, 253] width 53 height 9
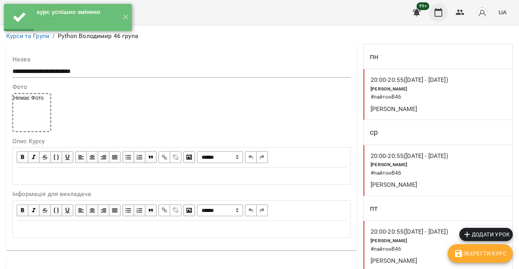
click at [437, 13] on icon "button" at bounding box center [438, 12] width 9 height 9
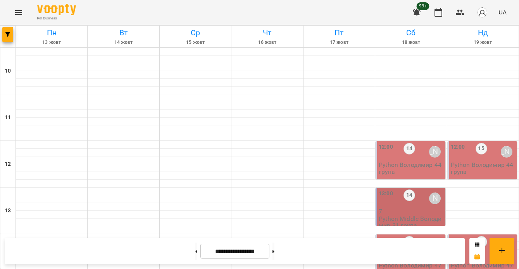
scroll to position [263, 0]
click at [195, 251] on button at bounding box center [196, 250] width 2 height 17
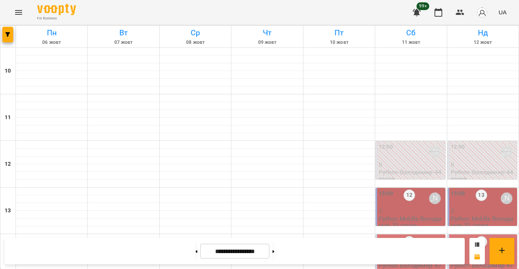
scroll to position [316, 0]
click at [275, 251] on icon at bounding box center [274, 251] width 2 height 3
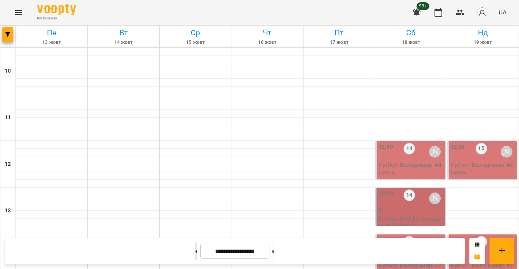
click at [195, 252] on button at bounding box center [196, 250] width 2 height 17
type input "**********"
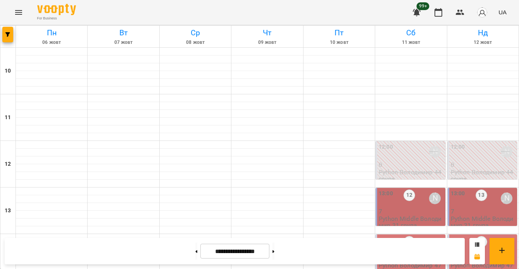
scroll to position [371, 0]
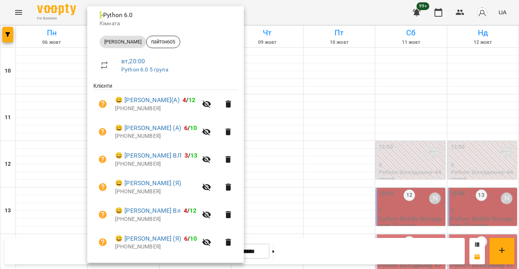
scroll to position [222, 0]
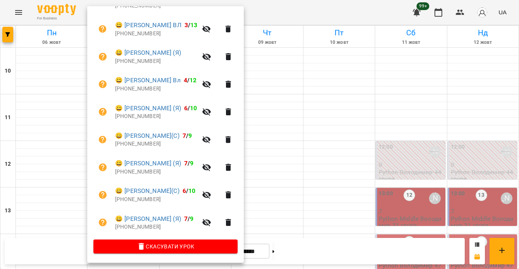
click at [188, 246] on span "Скасувати Урок" at bounding box center [166, 246] width 132 height 9
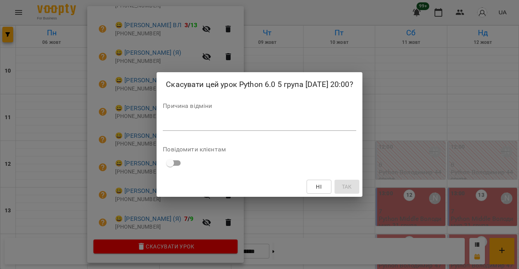
click at [204, 117] on div "Причина відміни *" at bounding box center [260, 118] width 194 height 31
click at [204, 123] on textarea at bounding box center [260, 124] width 194 height 7
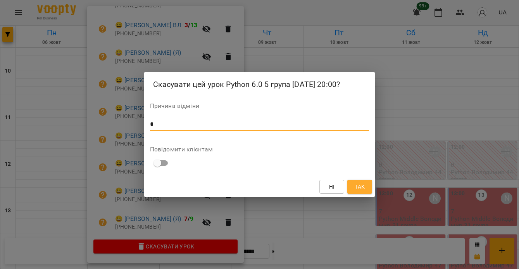
type textarea "*"
click at [367, 188] on button "Так" at bounding box center [360, 187] width 25 height 14
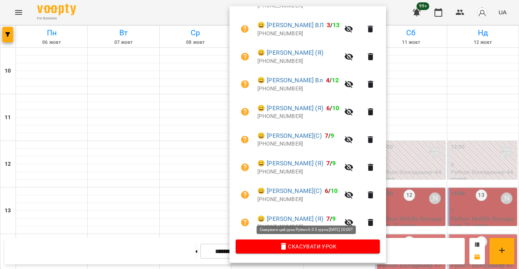
click at [316, 244] on span "Скасувати Урок" at bounding box center [308, 246] width 132 height 9
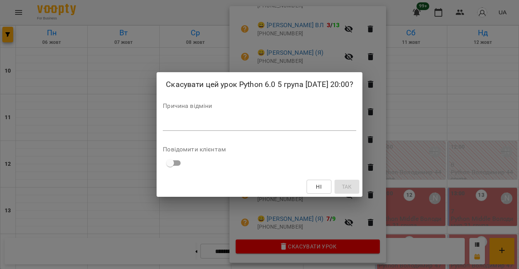
click at [197, 121] on textarea at bounding box center [260, 124] width 194 height 7
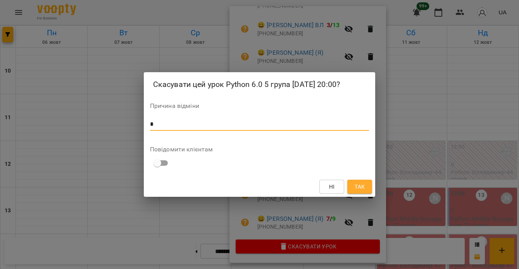
type textarea "*"
click at [367, 186] on button "Так" at bounding box center [360, 187] width 25 height 14
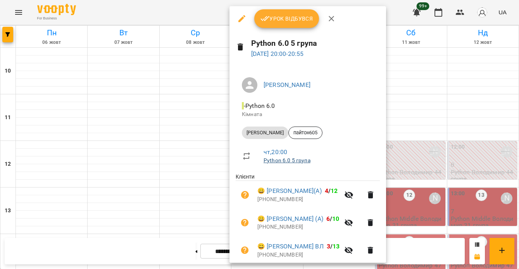
click at [295, 160] on link "Python 6.0 5 група" at bounding box center [287, 160] width 47 height 6
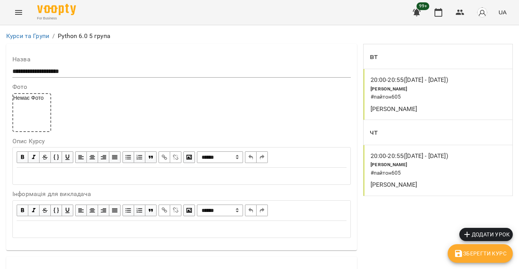
scroll to position [548, 0]
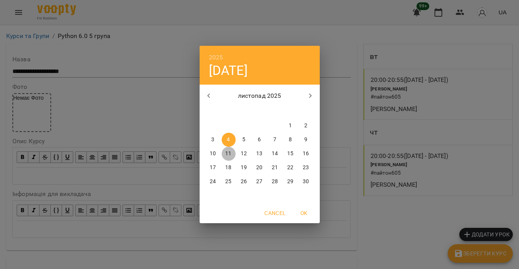
click at [229, 152] on p "11" at bounding box center [228, 154] width 6 height 8
type input "**********"
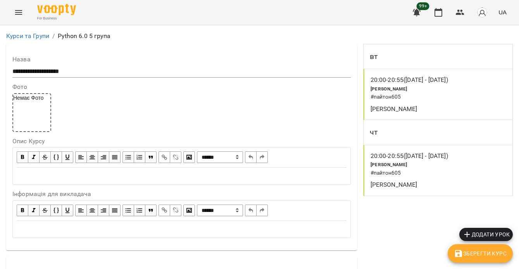
click at [482, 250] on span "Зберегти Курс" at bounding box center [480, 253] width 53 height 9
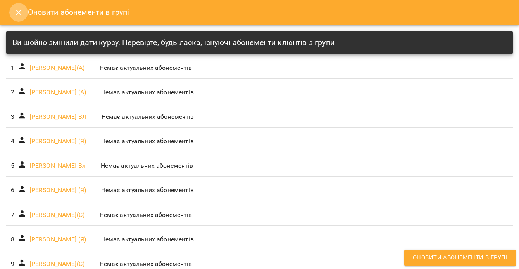
click at [22, 12] on icon "Close" at bounding box center [18, 12] width 9 height 9
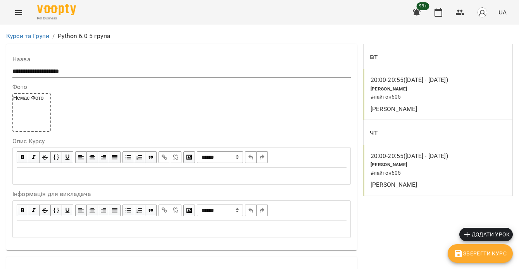
click at [452, 104] on div "Володимир Ярошинський" at bounding box center [414, 109] width 90 height 12
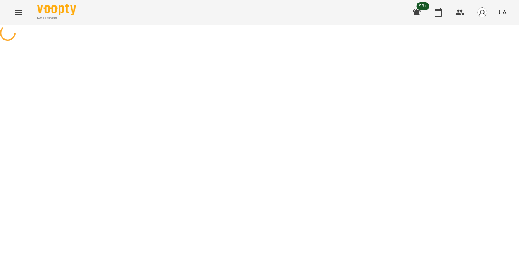
select select "*"
select select "**********"
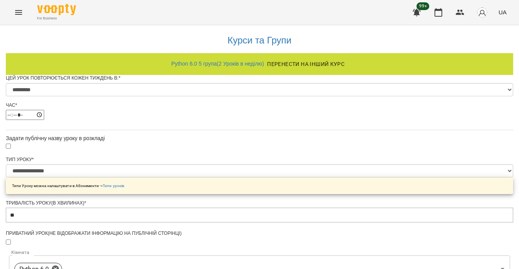
scroll to position [496, 0]
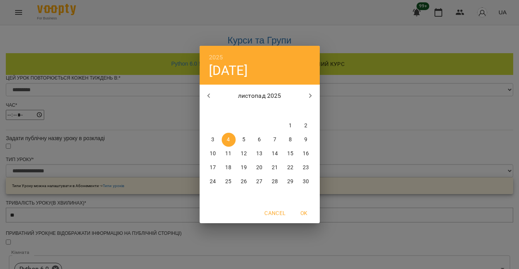
click at [228, 156] on p "11" at bounding box center [228, 154] width 6 height 8
type input "**********"
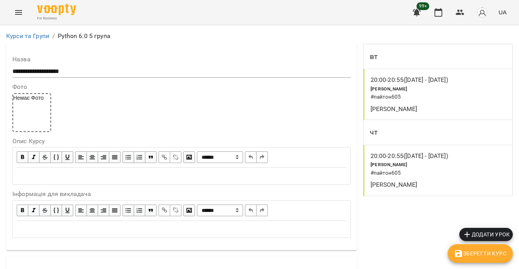
click at [412, 158] on p "20:00 - 20:55 (11 вер - 30 жовт)" at bounding box center [410, 155] width 78 height 9
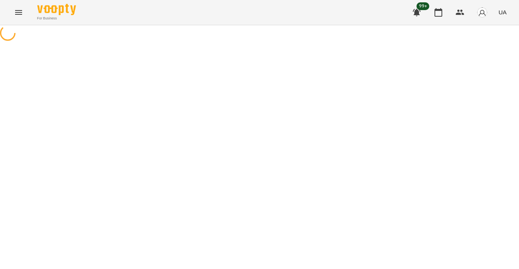
select select "*"
select select "**********"
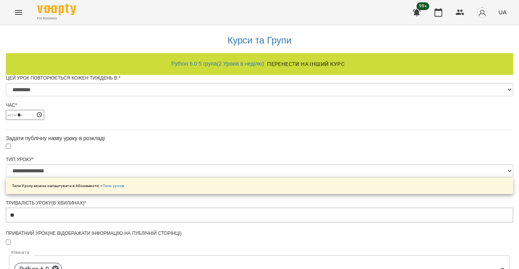
scroll to position [505, 0]
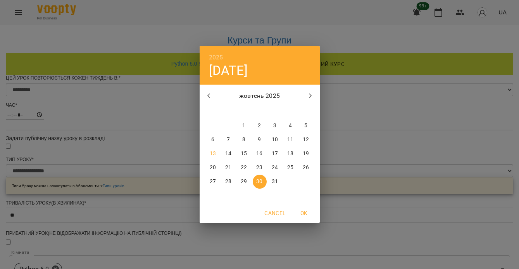
click at [308, 95] on icon "button" at bounding box center [310, 95] width 9 height 9
click at [228, 152] on p "11" at bounding box center [228, 154] width 6 height 8
type input "**********"
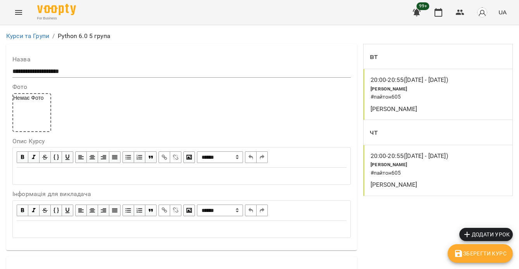
click at [478, 250] on span "Зберегти Курс" at bounding box center [480, 253] width 53 height 9
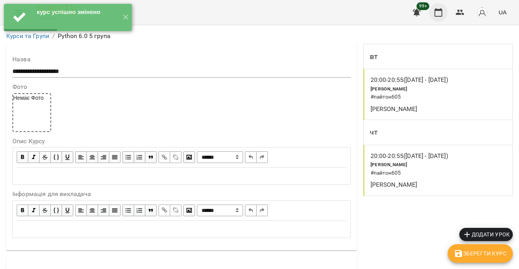
click at [440, 14] on icon "button" at bounding box center [438, 12] width 9 height 9
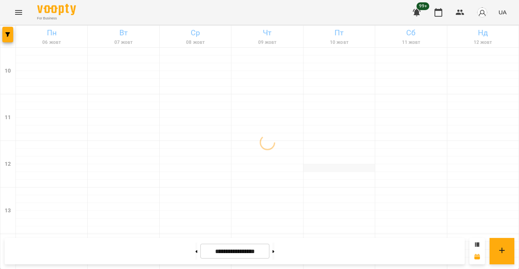
scroll to position [419, 0]
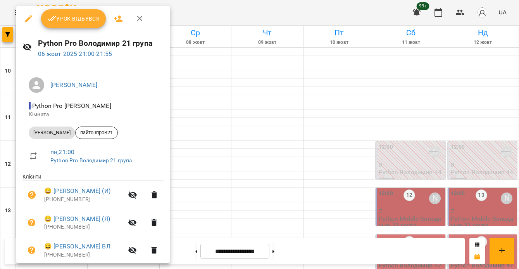
scroll to position [111, 0]
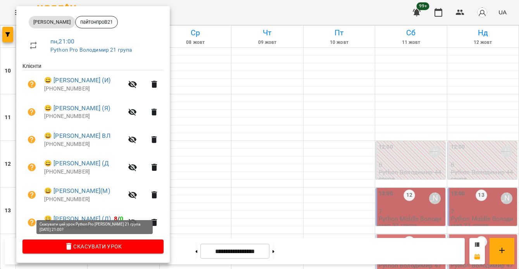
click at [123, 244] on span "Скасувати Урок" at bounding box center [93, 246] width 129 height 9
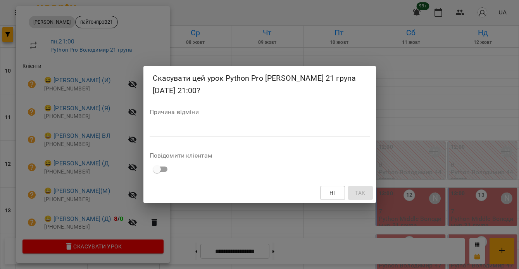
click at [177, 126] on div "*" at bounding box center [260, 130] width 220 height 12
type textarea "*"
click at [358, 188] on span "Так" at bounding box center [360, 192] width 10 height 9
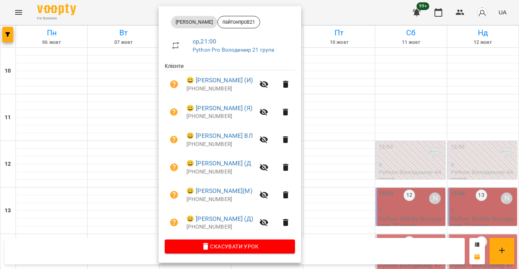
click at [240, 249] on span "Скасувати Урок" at bounding box center [230, 246] width 118 height 9
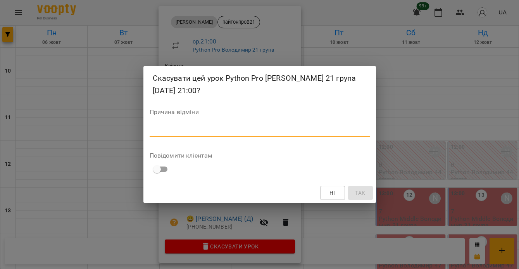
click at [232, 127] on textarea at bounding box center [260, 130] width 220 height 7
type textarea "*"
click at [357, 191] on span "Так" at bounding box center [360, 192] width 10 height 9
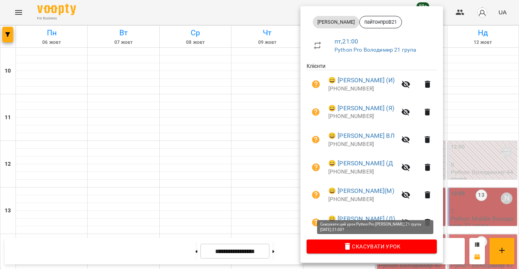
click at [366, 248] on span "Скасувати Урок" at bounding box center [372, 246] width 118 height 9
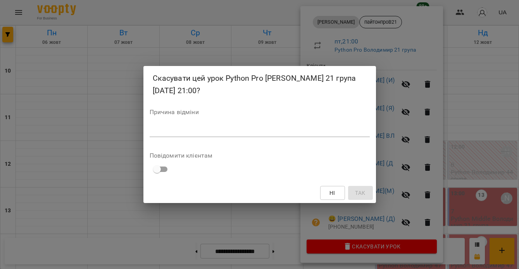
click at [219, 131] on textarea at bounding box center [260, 130] width 220 height 7
type textarea "*"
click at [357, 192] on span "Так" at bounding box center [360, 192] width 10 height 9
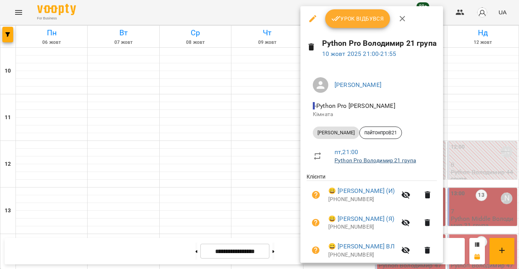
click at [402, 161] on link "Python Pro Володимир 21 група" at bounding box center [375, 160] width 81 height 6
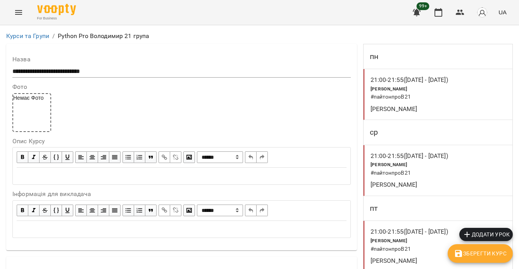
scroll to position [515, 0]
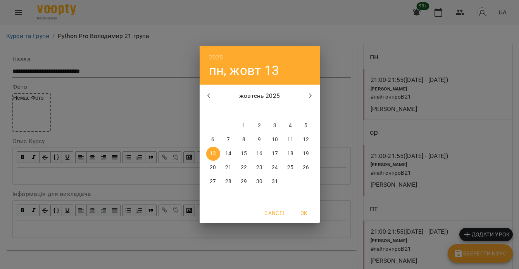
click at [209, 168] on span "20" at bounding box center [213, 168] width 14 height 8
type input "**********"
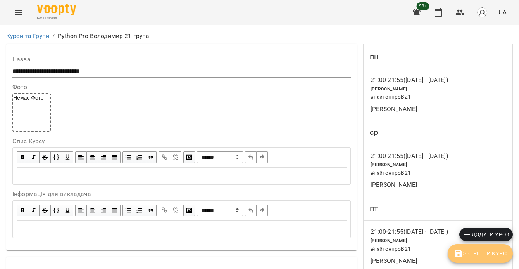
click at [496, 252] on span "Зберегти Курс" at bounding box center [480, 253] width 53 height 9
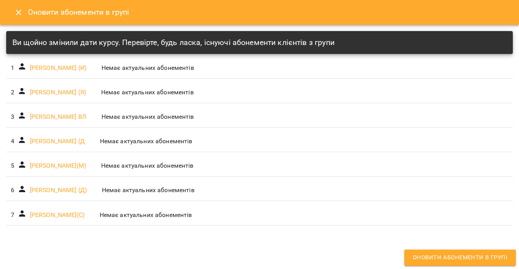
click at [21, 11] on icon "Close" at bounding box center [18, 12] width 9 height 9
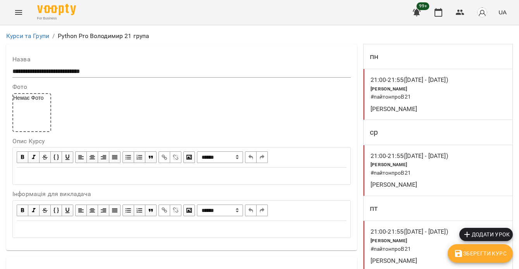
click at [436, 103] on div "Володимир Ярошинський" at bounding box center [415, 109] width 93 height 12
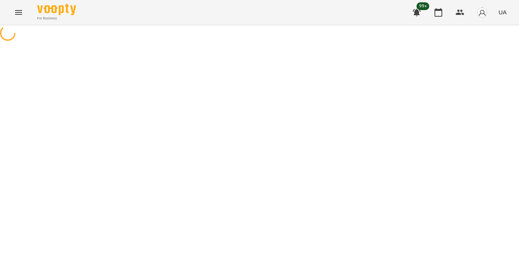
select select "*"
select select "**********"
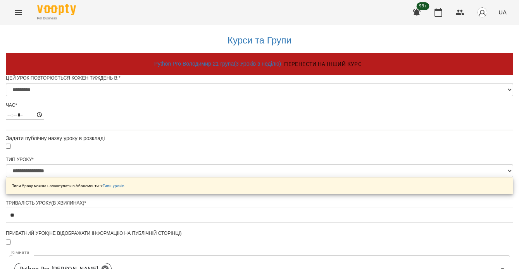
scroll to position [379, 0]
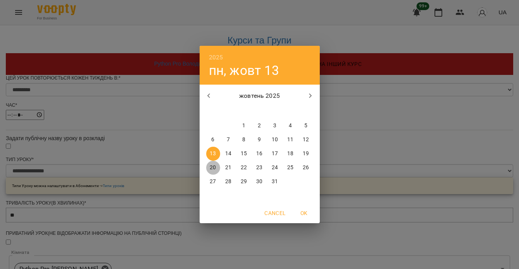
click at [216, 168] on span "20" at bounding box center [213, 168] width 14 height 8
type input "**********"
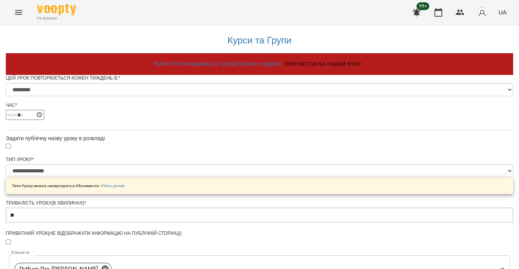
scroll to position [461, 0]
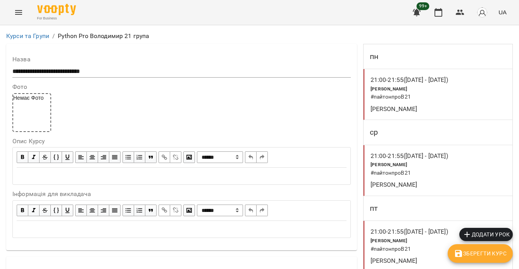
click at [434, 156] on p "21:00 - 21:55 (05 вер - 10 жовт)" at bounding box center [410, 155] width 78 height 9
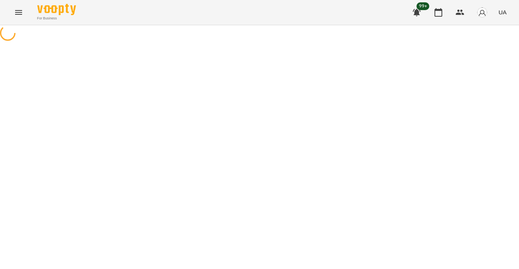
select select "*"
select select "**********"
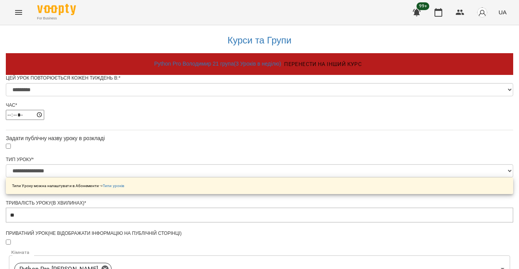
scroll to position [461, 0]
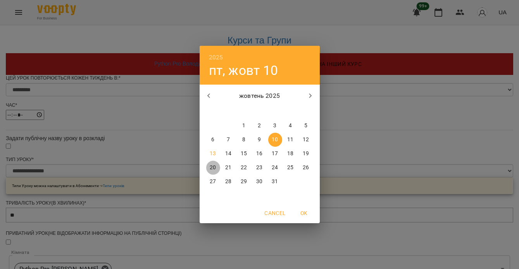
click at [218, 167] on span "20" at bounding box center [213, 168] width 14 height 8
type input "**********"
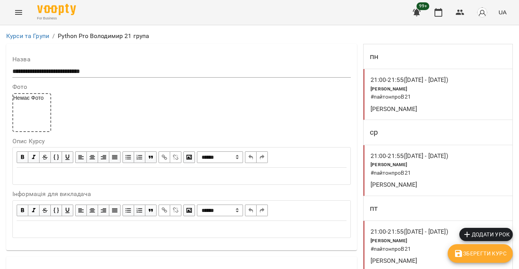
scroll to position [156, 0]
click at [451, 245] on h6 "# пайтонпроВ21" at bounding box center [416, 249] width 90 height 9
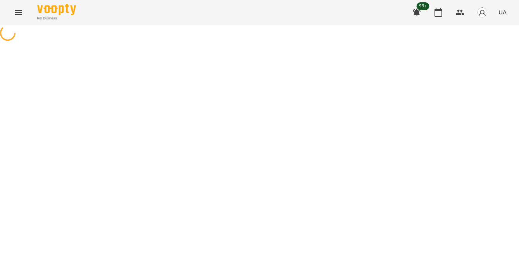
select select "*"
select select "**********"
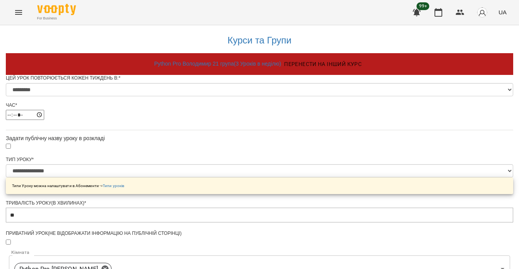
scroll to position [461, 0]
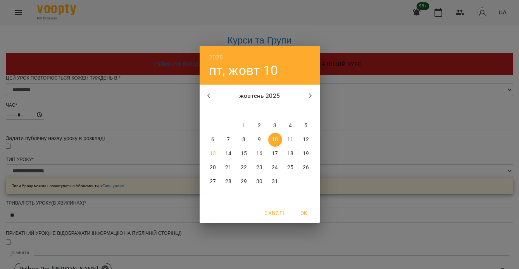
click at [215, 166] on p "20" at bounding box center [213, 168] width 6 height 8
type input "**********"
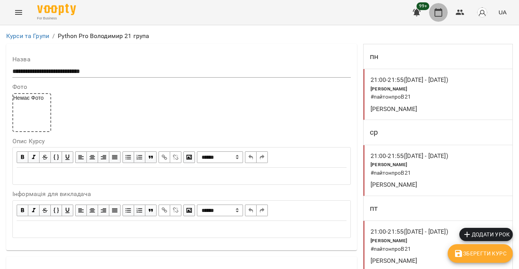
click at [437, 14] on icon "button" at bounding box center [438, 12] width 9 height 9
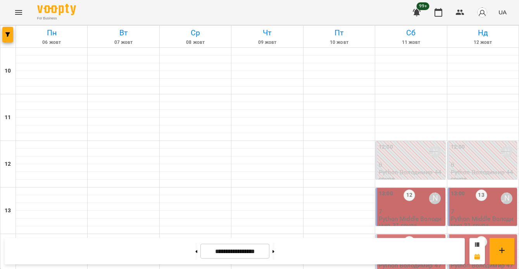
scroll to position [419, 0]
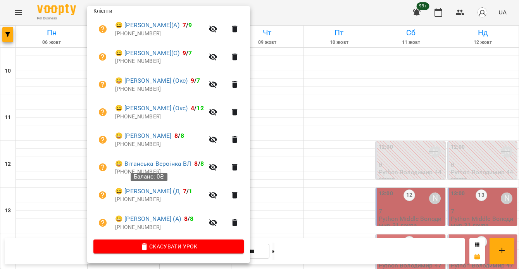
scroll to position [167, 0]
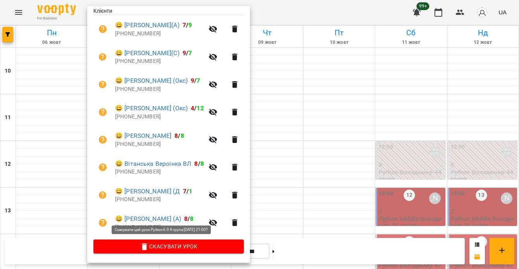
click at [194, 240] on button "Скасувати Урок" at bounding box center [168, 246] width 150 height 14
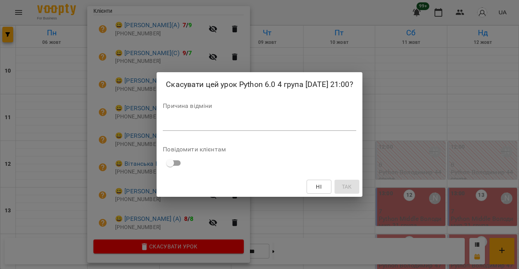
click at [186, 128] on div "*" at bounding box center [260, 124] width 194 height 12
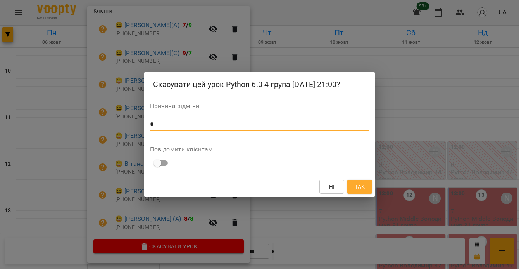
type textarea "*"
click at [365, 186] on span "Так" at bounding box center [360, 186] width 12 height 9
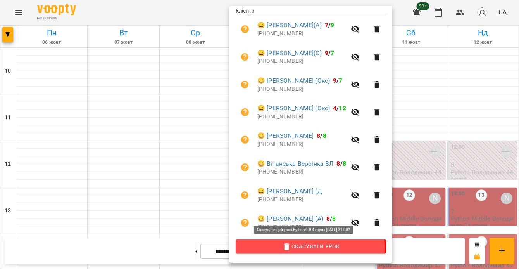
click at [295, 247] on span "Скасувати Урок" at bounding box center [311, 246] width 138 height 9
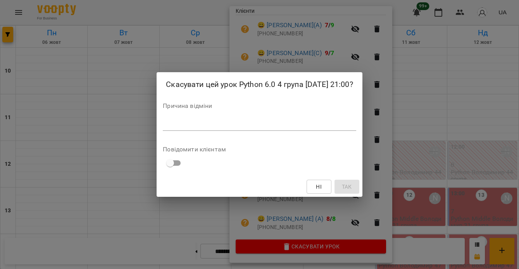
click at [258, 122] on textarea at bounding box center [260, 124] width 194 height 7
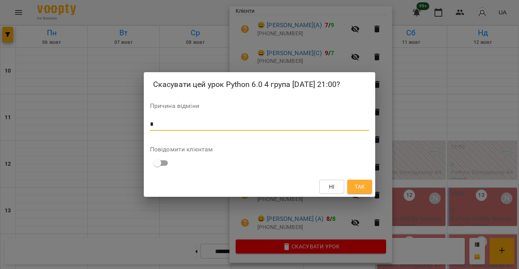
type textarea "*"
click at [360, 184] on span "Так" at bounding box center [360, 186] width 10 height 9
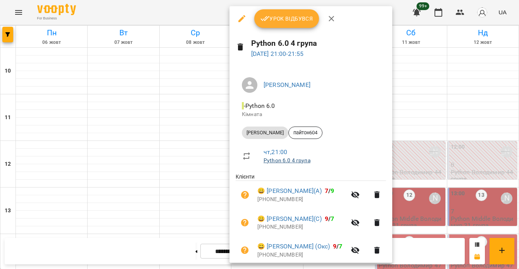
click at [304, 159] on link "Python 6.0 4 група" at bounding box center [287, 160] width 47 height 6
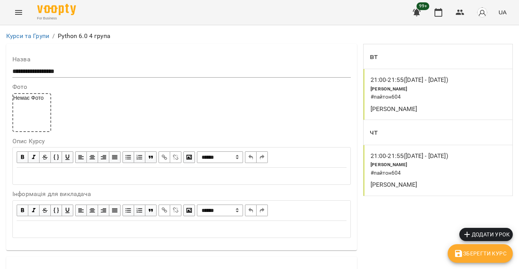
scroll to position [529, 0]
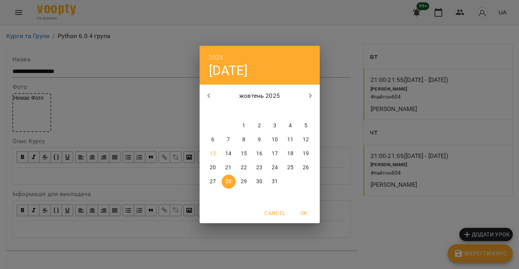
click at [310, 92] on icon "button" at bounding box center [310, 95] width 9 height 9
click at [230, 138] on span "4" at bounding box center [229, 140] width 14 height 8
type input "**********"
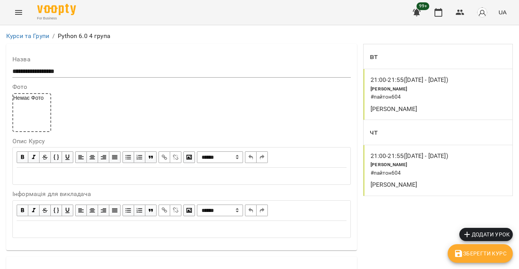
click at [466, 260] on button "Зберегти Курс" at bounding box center [480, 253] width 65 height 19
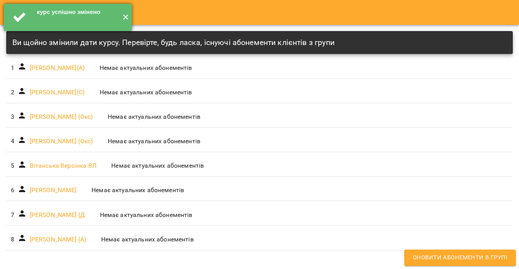
click at [129, 16] on button "✕" at bounding box center [125, 17] width 13 height 27
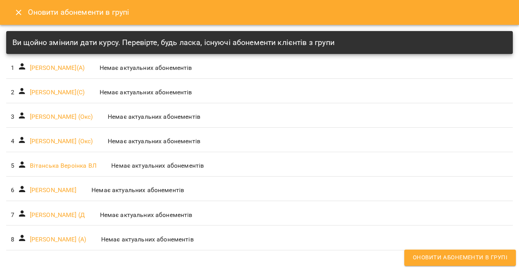
click at [14, 10] on button "Close" at bounding box center [18, 12] width 19 height 19
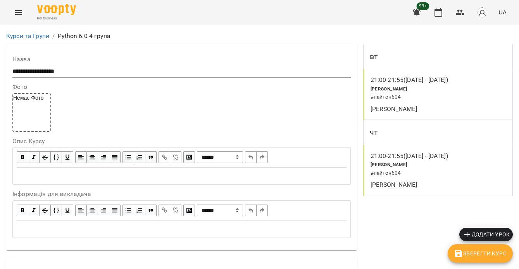
click at [422, 87] on div "Python Володимир # пайтон604" at bounding box center [414, 93] width 90 height 20
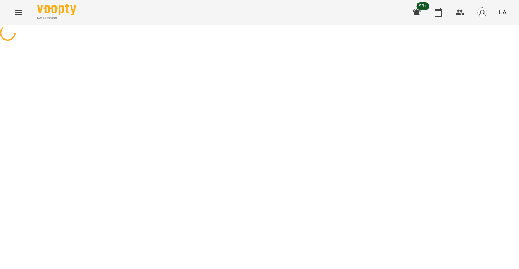
select select "*"
select select "**********"
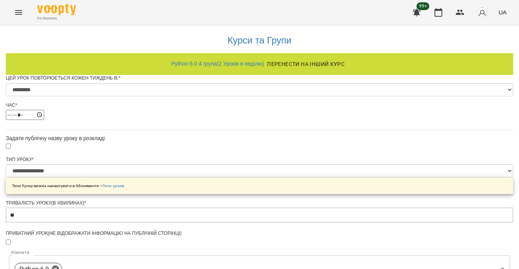
scroll to position [453, 0]
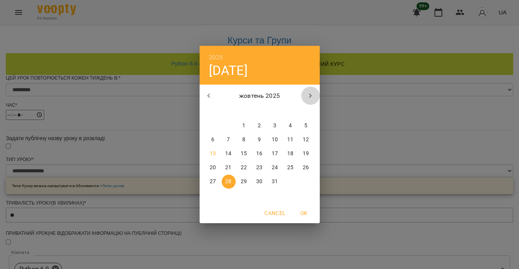
click at [309, 94] on icon "button" at bounding box center [310, 95] width 9 height 9
click at [230, 140] on span "4" at bounding box center [229, 140] width 14 height 8
type input "**********"
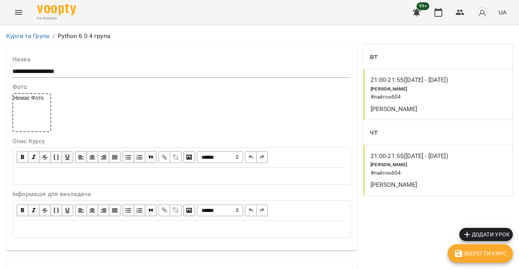
click at [393, 189] on p "Володимир Ярошинський" at bounding box center [414, 184] width 87 height 9
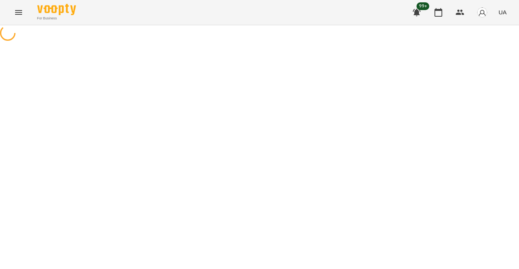
select select "*"
select select "**********"
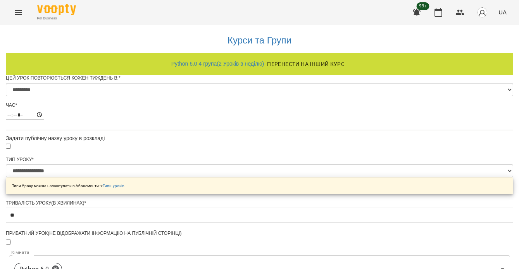
scroll to position [476, 0]
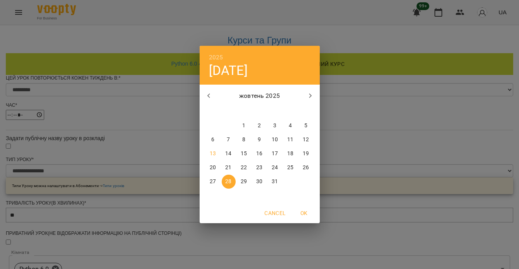
click at [306, 92] on icon "button" at bounding box center [310, 95] width 9 height 9
click at [227, 141] on p "4" at bounding box center [228, 140] width 3 height 8
type input "**********"
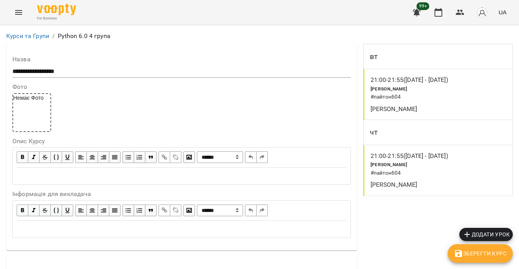
click at [462, 254] on icon "button" at bounding box center [458, 253] width 7 height 7
click at [448, 11] on button "button" at bounding box center [438, 12] width 19 height 19
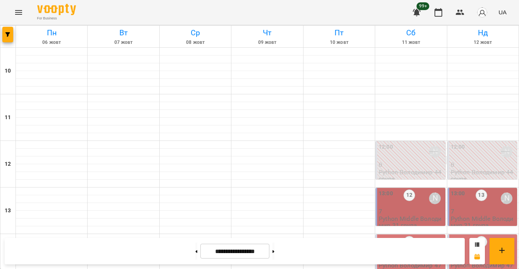
scroll to position [97, 0]
click at [420, 208] on p "7" at bounding box center [411, 211] width 65 height 7
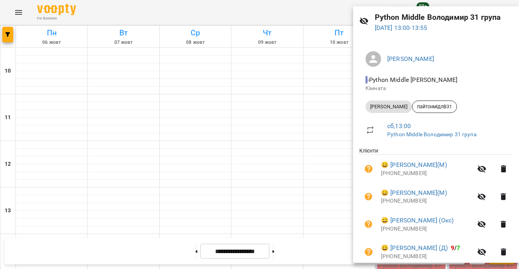
scroll to position [148, 0]
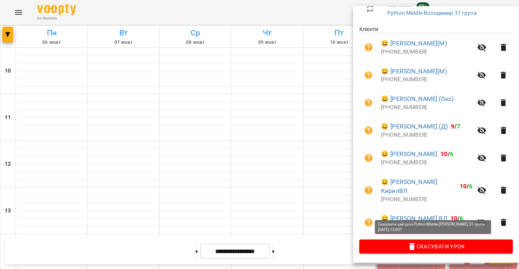
click at [422, 247] on span "Скасувати Урок" at bounding box center [436, 246] width 141 height 9
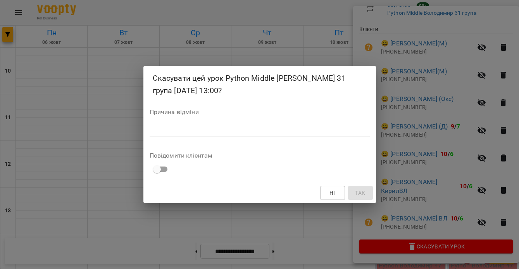
click at [328, 130] on textarea at bounding box center [260, 130] width 220 height 7
type textarea "*"
click at [366, 191] on span "Так" at bounding box center [360, 192] width 12 height 9
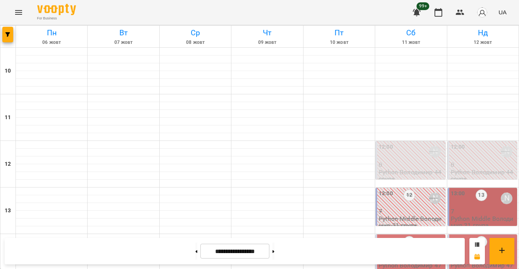
click at [478, 215] on p "Python Middle Володимир 31 група" at bounding box center [483, 222] width 65 height 14
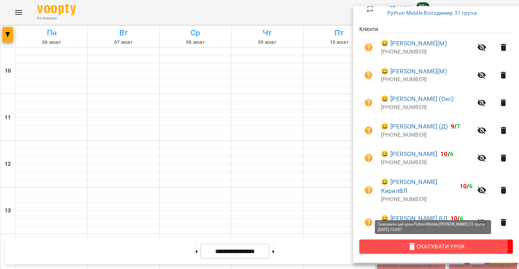
click at [413, 245] on icon "button" at bounding box center [412, 246] width 9 height 9
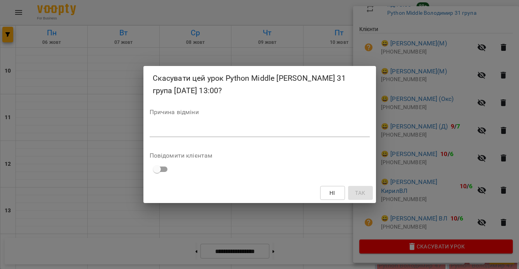
click at [339, 139] on div "Причина відміни *" at bounding box center [260, 124] width 220 height 31
click at [312, 128] on textarea at bounding box center [260, 130] width 220 height 7
type textarea "*"
click at [356, 189] on span "Так" at bounding box center [360, 192] width 10 height 9
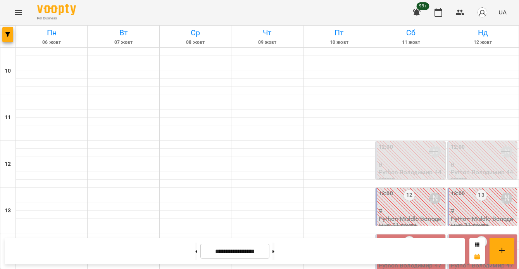
click at [405, 208] on p "7" at bounding box center [411, 211] width 65 height 7
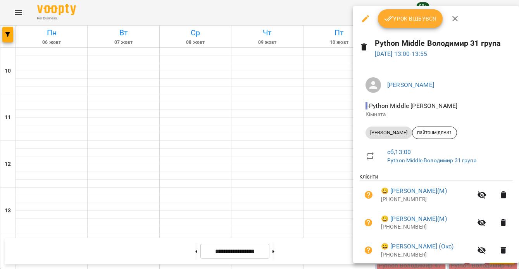
click at [417, 153] on span "сб , 13:00" at bounding box center [446, 151] width 119 height 9
click at [421, 160] on link "Python Middle Володимир 31 група" at bounding box center [431, 160] width 89 height 6
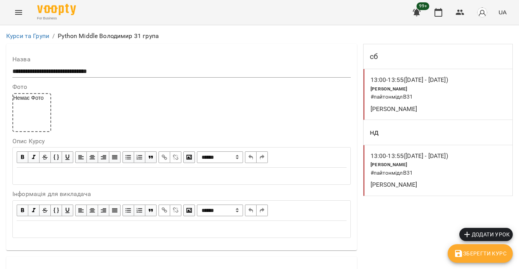
scroll to position [490, 0]
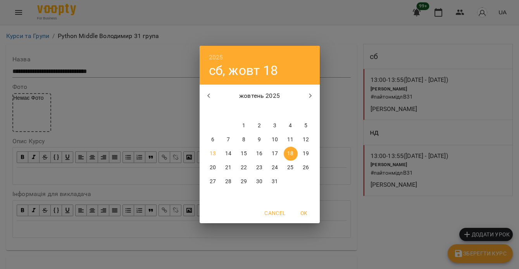
click at [290, 167] on p "25" at bounding box center [290, 168] width 6 height 8
type input "**********"
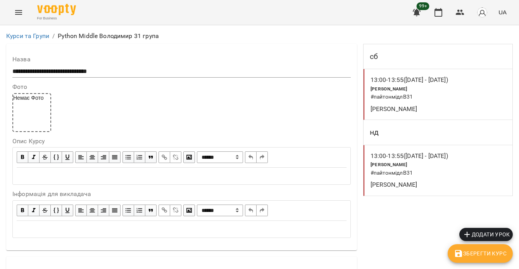
click at [462, 256] on icon "button" at bounding box center [458, 253] width 7 height 7
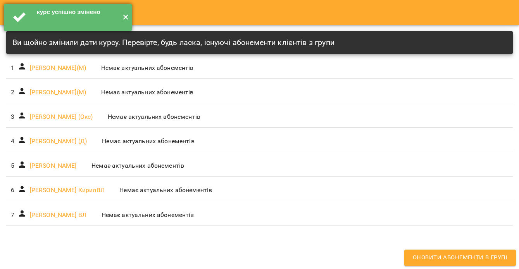
click at [128, 16] on button "✕" at bounding box center [125, 17] width 13 height 27
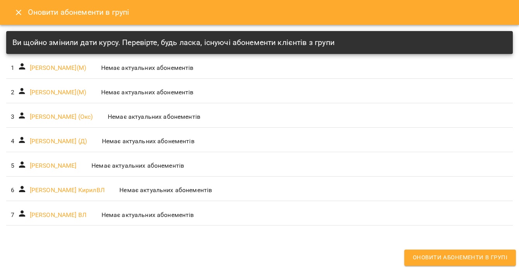
click at [21, 17] on icon "Close" at bounding box center [18, 12] width 9 height 9
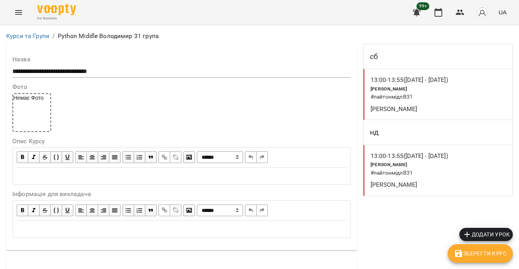
click at [462, 95] on h6 "# пайтонмідлВ31" at bounding box center [417, 97] width 92 height 9
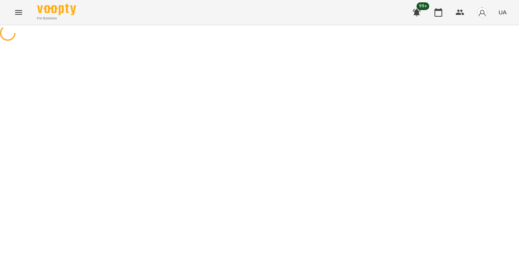
select select "*"
select select "**********"
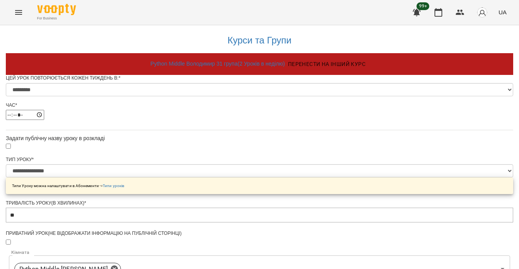
scroll to position [461, 0]
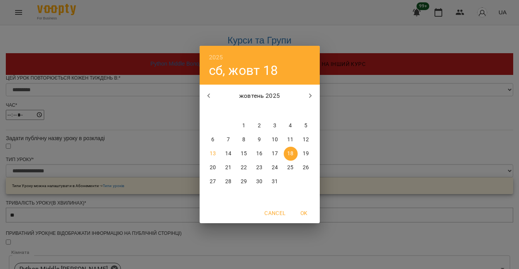
click at [278, 168] on span "24" at bounding box center [275, 168] width 14 height 8
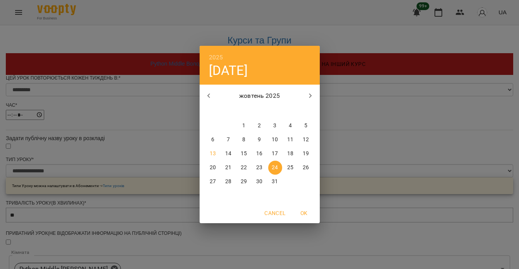
click at [287, 167] on span "25" at bounding box center [291, 168] width 14 height 8
type input "**********"
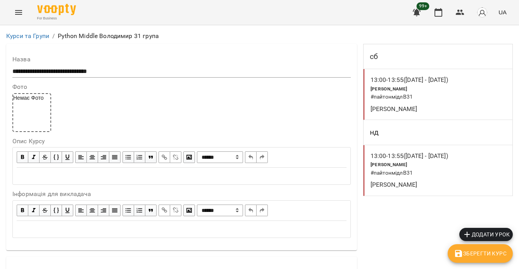
click at [475, 157] on div "13:00 - 13:55 (23 серп - 12 жовт) Python Володимир # пайтонмідлВ31 Володимир Яр…" at bounding box center [438, 170] width 149 height 51
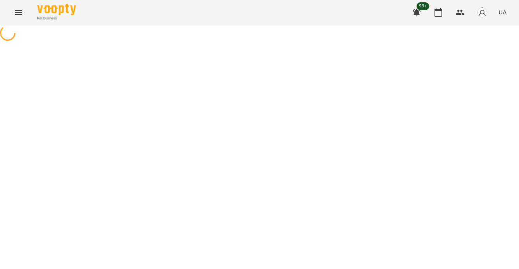
select select "*"
select select "**********"
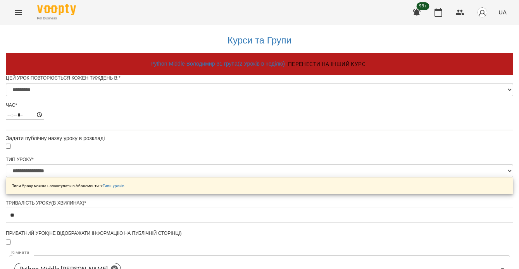
scroll to position [388, 0]
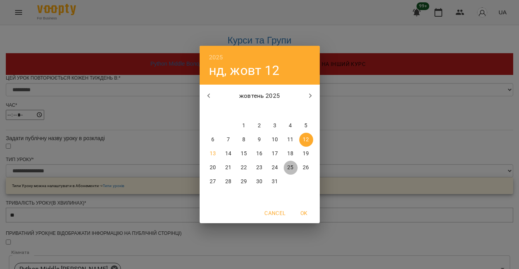
click at [296, 171] on span "25" at bounding box center [291, 168] width 14 height 8
type input "**********"
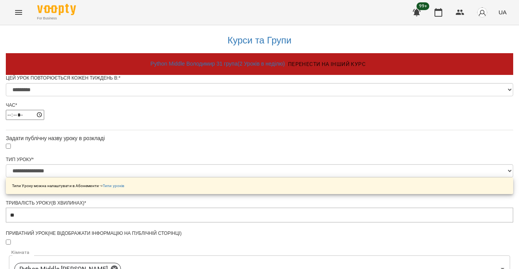
scroll to position [461, 0]
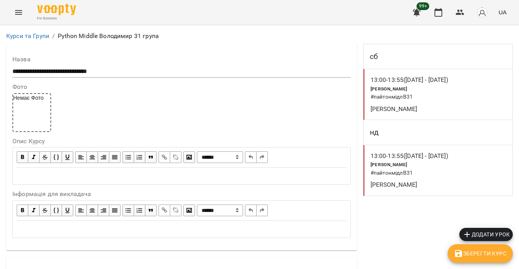
scroll to position [657, 0]
click at [471, 254] on span "Зберегти Курс" at bounding box center [480, 253] width 53 height 9
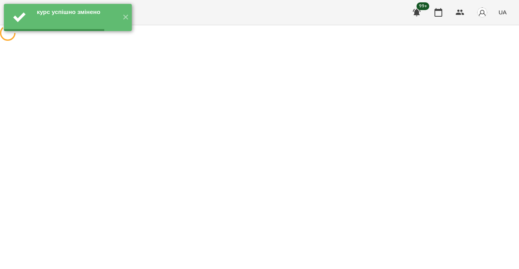
scroll to position [0, 0]
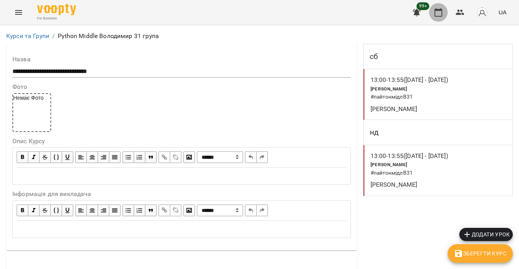
click at [441, 15] on icon "button" at bounding box center [438, 12] width 9 height 9
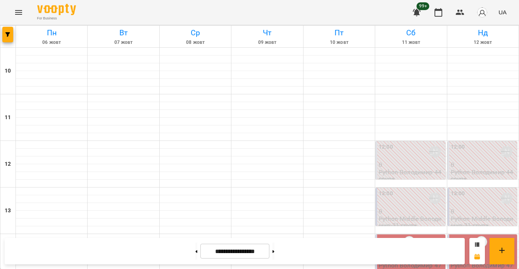
scroll to position [143, 0]
click at [420, 254] on p "10" at bounding box center [411, 257] width 65 height 7
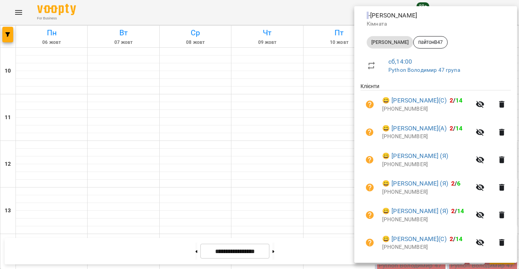
scroll to position [231, 0]
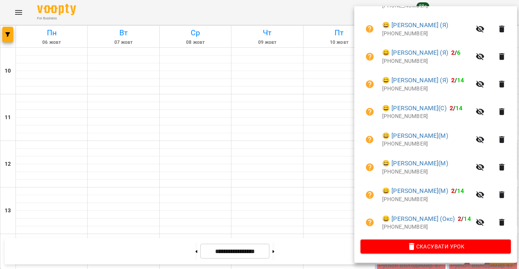
click at [420, 245] on span "Скасувати Урок" at bounding box center [436, 246] width 138 height 9
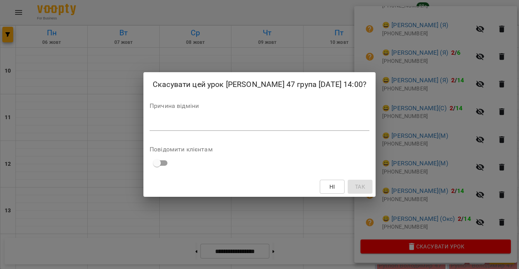
click at [299, 128] on textarea at bounding box center [260, 124] width 220 height 7
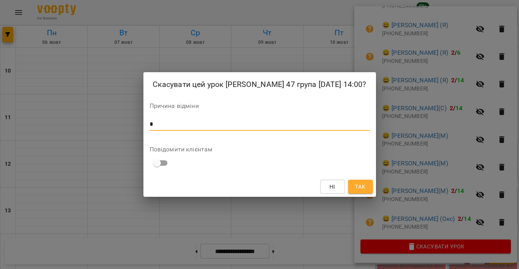
type textarea "*"
click at [365, 187] on button "Так" at bounding box center [360, 187] width 25 height 14
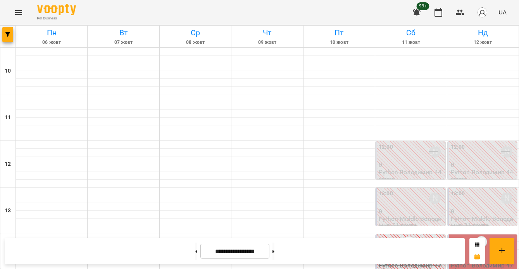
click at [466, 262] on p "Python Володимир 47 група" at bounding box center [483, 269] width 65 height 14
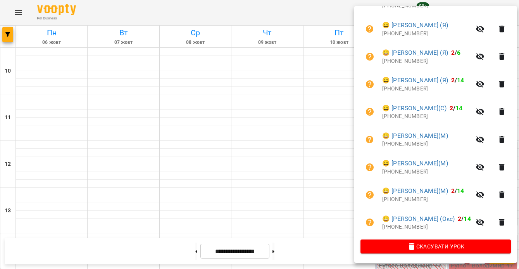
click at [418, 246] on span "Скасувати Урок" at bounding box center [436, 246] width 138 height 9
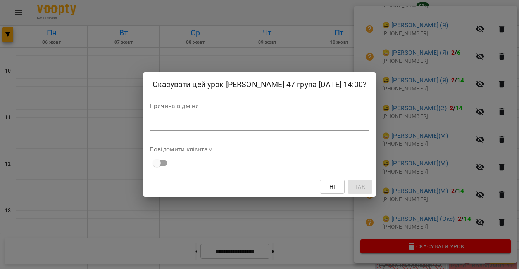
click at [297, 128] on textarea at bounding box center [260, 124] width 220 height 7
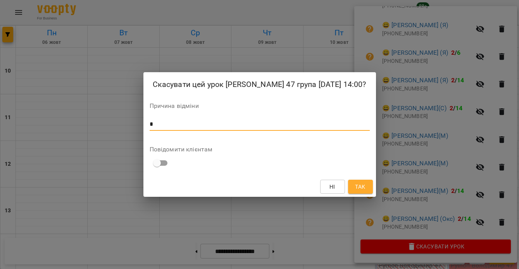
type textarea "*"
click at [363, 191] on span "Так" at bounding box center [360, 186] width 10 height 9
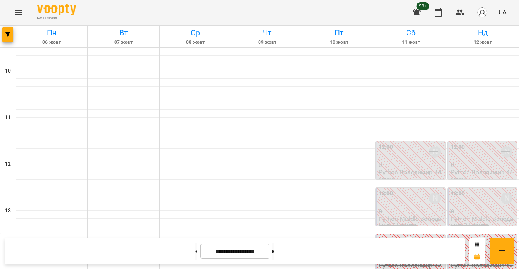
click at [474, 254] on p "10" at bounding box center [483, 257] width 65 height 7
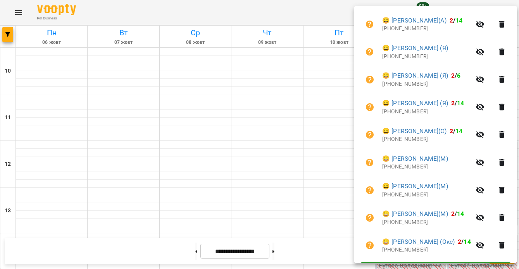
scroll to position [86, 0]
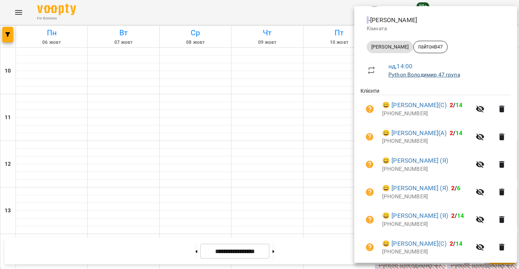
click at [441, 74] on link "Python Володимир 47 група" at bounding box center [425, 74] width 72 height 6
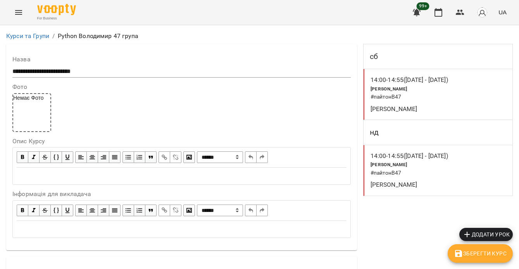
scroll to position [501, 0]
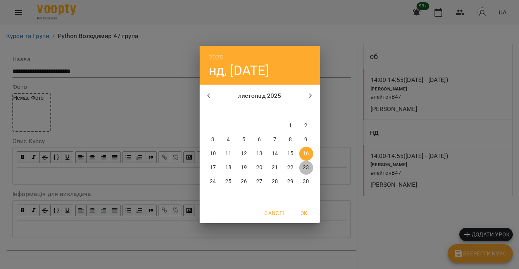
click at [306, 168] on p "23" at bounding box center [306, 168] width 6 height 8
type input "**********"
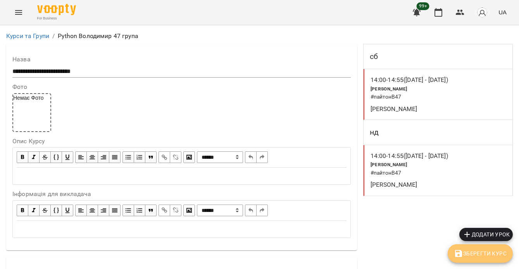
click at [477, 257] on span "Зберегти Курс" at bounding box center [480, 253] width 53 height 9
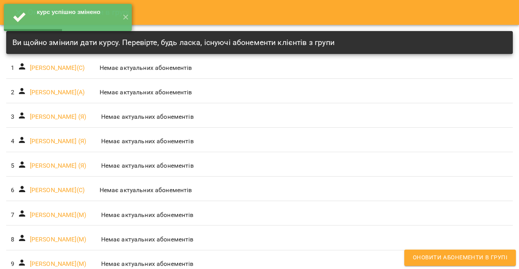
scroll to position [36, 0]
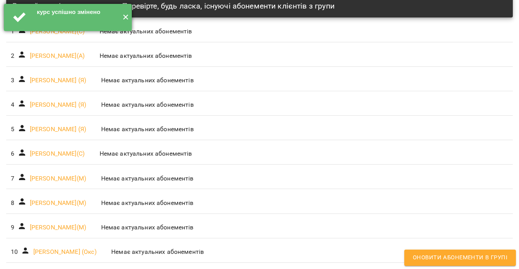
click at [125, 21] on button "✕" at bounding box center [125, 17] width 13 height 27
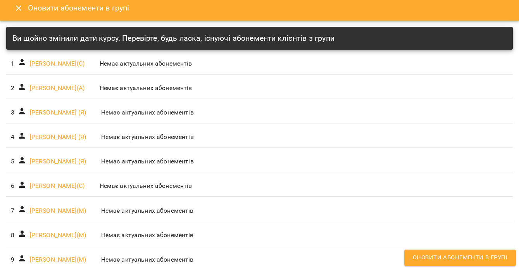
scroll to position [0, 0]
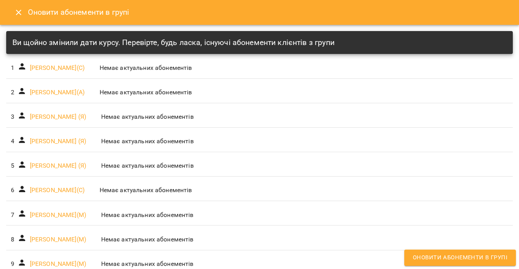
click at [20, 5] on button "Close" at bounding box center [18, 12] width 19 height 19
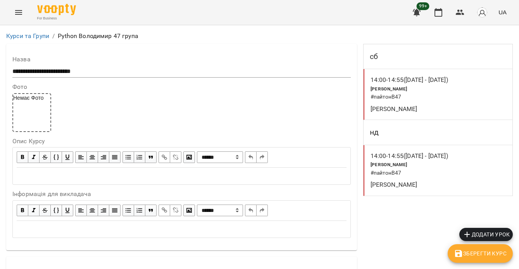
click at [427, 102] on div "Python Володимир # пайтонВ47" at bounding box center [414, 93] width 90 height 20
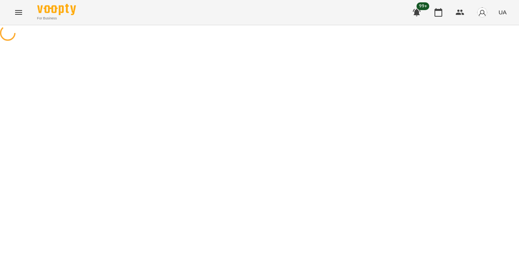
select select "*"
select select "**********"
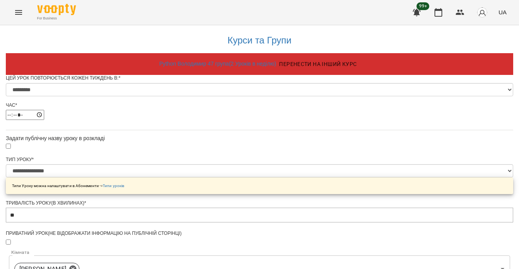
scroll to position [505, 0]
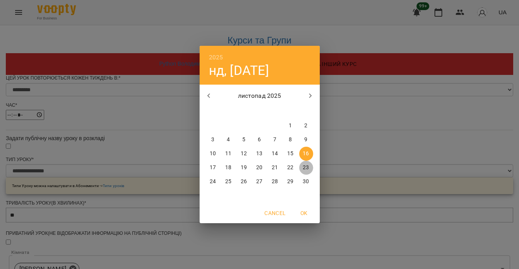
click at [304, 169] on p "23" at bounding box center [306, 168] width 6 height 8
type input "**********"
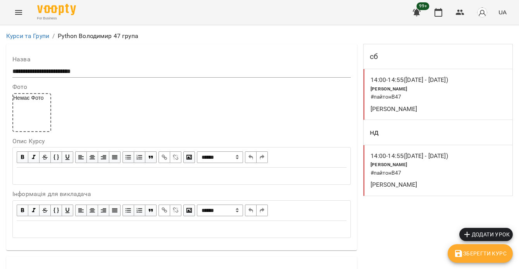
click at [412, 170] on h6 "# пайтонВ47" at bounding box center [414, 173] width 87 height 9
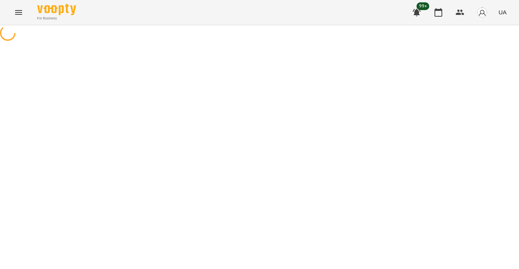
select select "*"
select select "**********"
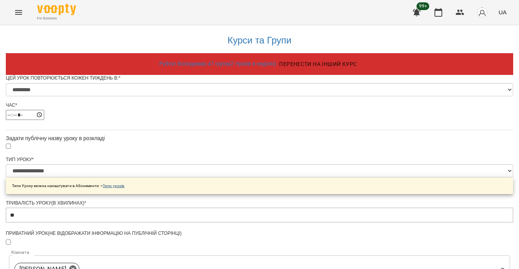
scroll to position [505, 0]
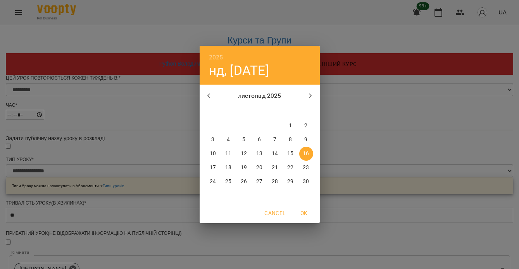
click at [299, 171] on div "23" at bounding box center [307, 168] width 16 height 14
type input "**********"
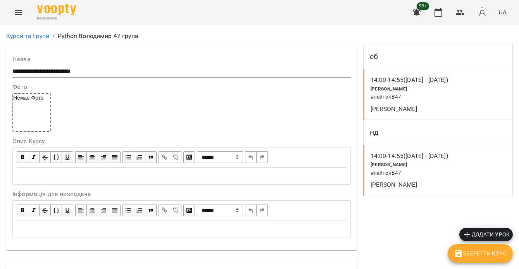
click at [477, 256] on span "Зберегти Курс" at bounding box center [480, 253] width 53 height 9
click at [441, 18] on button "button" at bounding box center [438, 12] width 19 height 19
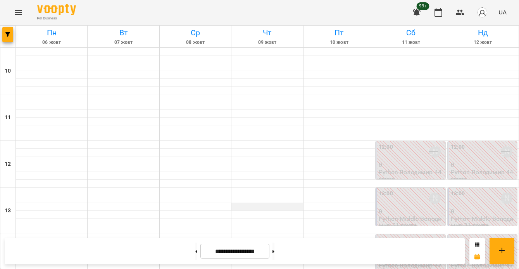
scroll to position [127, 0]
click at [275, 251] on button at bounding box center [274, 250] width 2 height 17
type input "**********"
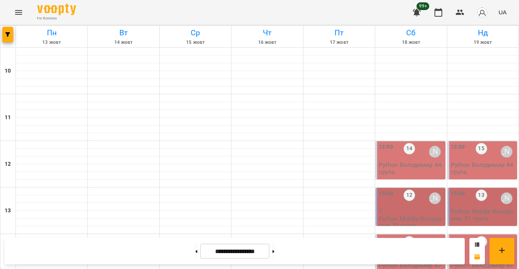
scroll to position [419, 0]
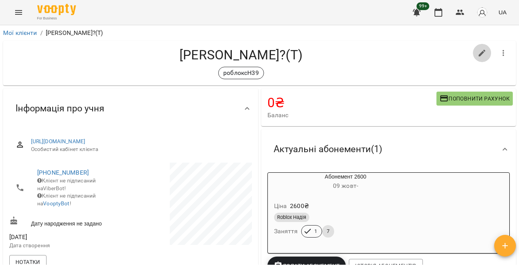
click at [479, 53] on icon "button" at bounding box center [482, 53] width 7 height 7
select select "**"
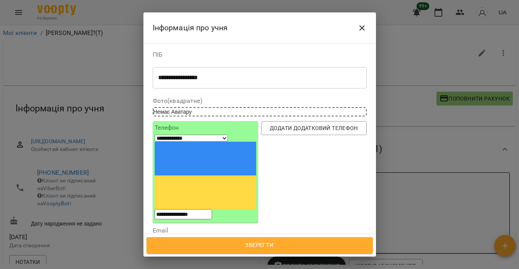
click at [205, 79] on textarea "**********" at bounding box center [256, 77] width 197 height 7
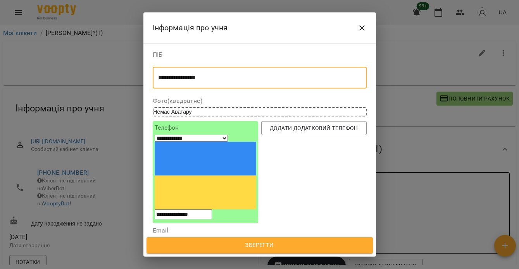
click at [180, 75] on textarea "**********" at bounding box center [256, 77] width 197 height 7
type textarea "**********"
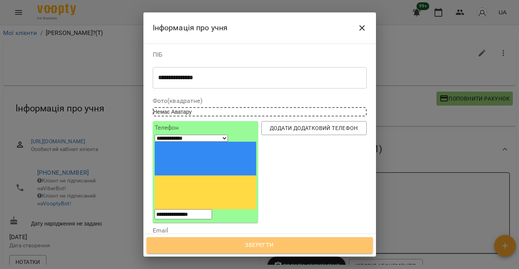
click at [281, 247] on span "Зберегти" at bounding box center [259, 245] width 209 height 10
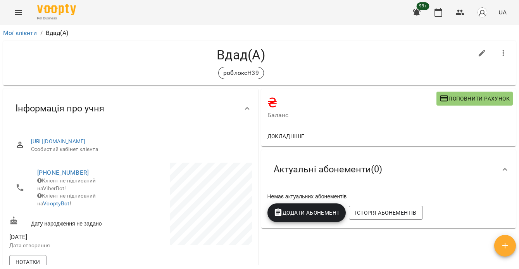
click at [478, 57] on icon "button" at bounding box center [482, 52] width 9 height 9
select select "**"
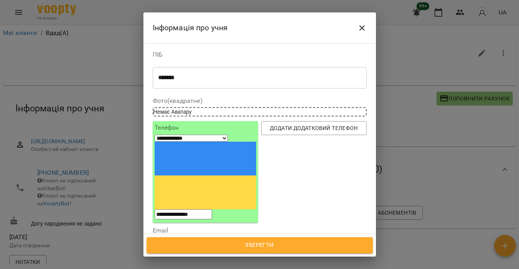
click at [166, 76] on textarea "*******" at bounding box center [256, 77] width 197 height 7
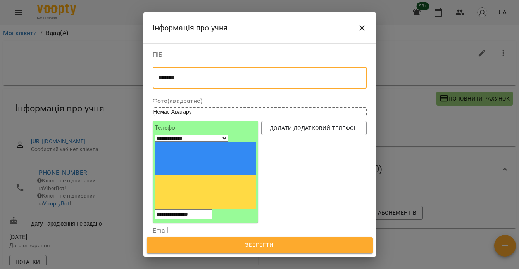
type textarea "*******"
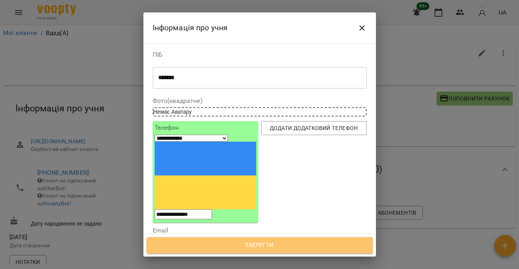
click at [249, 243] on span "Зберегти" at bounding box center [259, 245] width 209 height 10
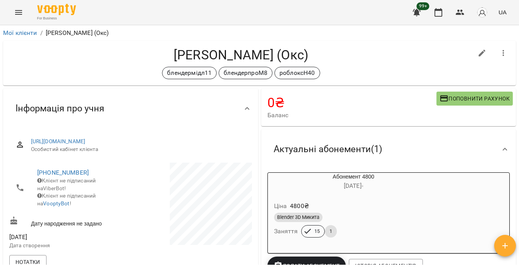
click at [484, 49] on button "button" at bounding box center [482, 53] width 19 height 19
select select "**"
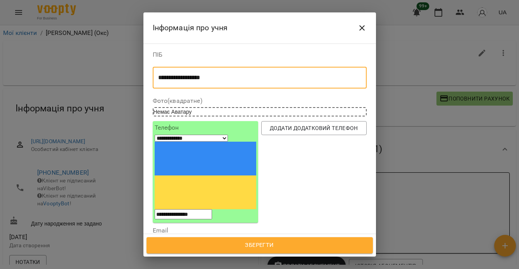
drag, startPoint x: 206, startPoint y: 78, endPoint x: 213, endPoint y: 79, distance: 7.5
click at [213, 79] on textarea "**********" at bounding box center [256, 77] width 197 height 7
type textarea "**********"
click at [301, 244] on span "Зберегти" at bounding box center [259, 245] width 209 height 10
